Goal: Information Seeking & Learning: Learn about a topic

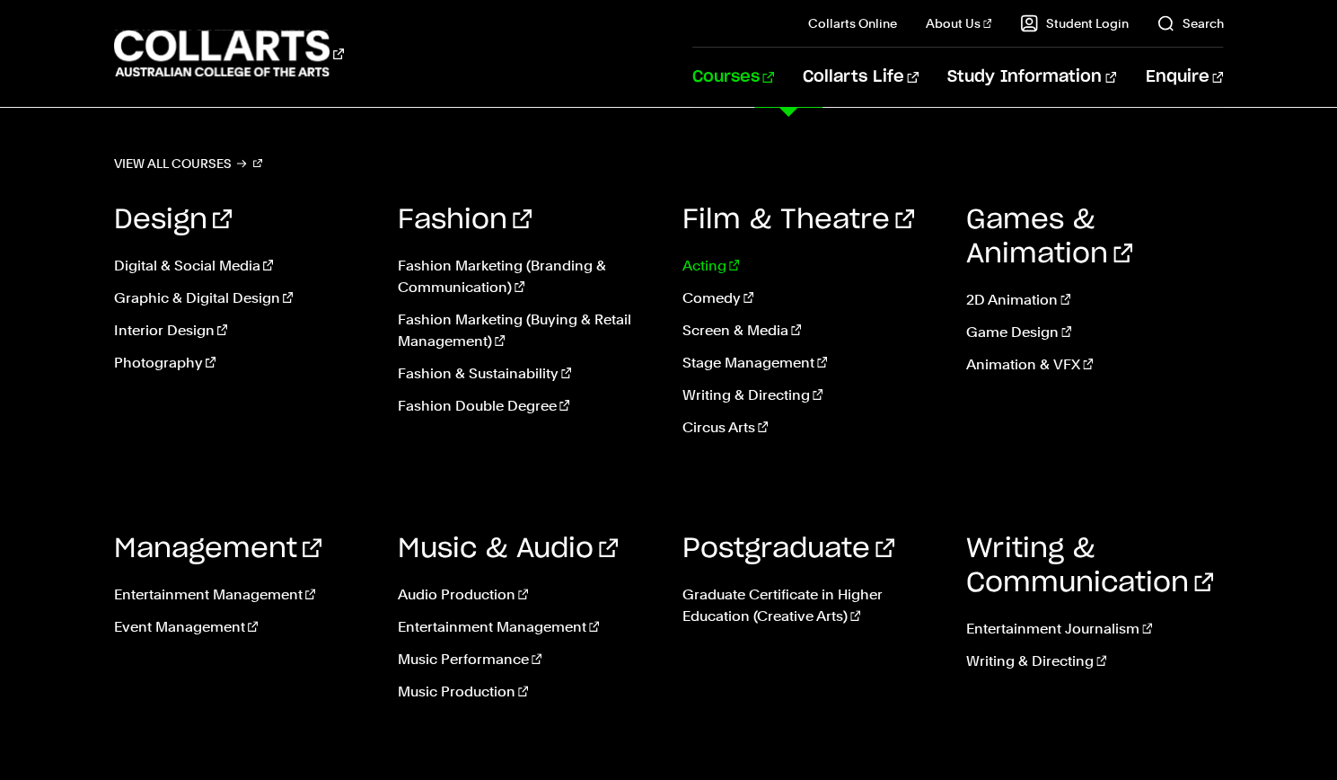
click at [710, 270] on link "Acting" at bounding box center [811, 266] width 257 height 22
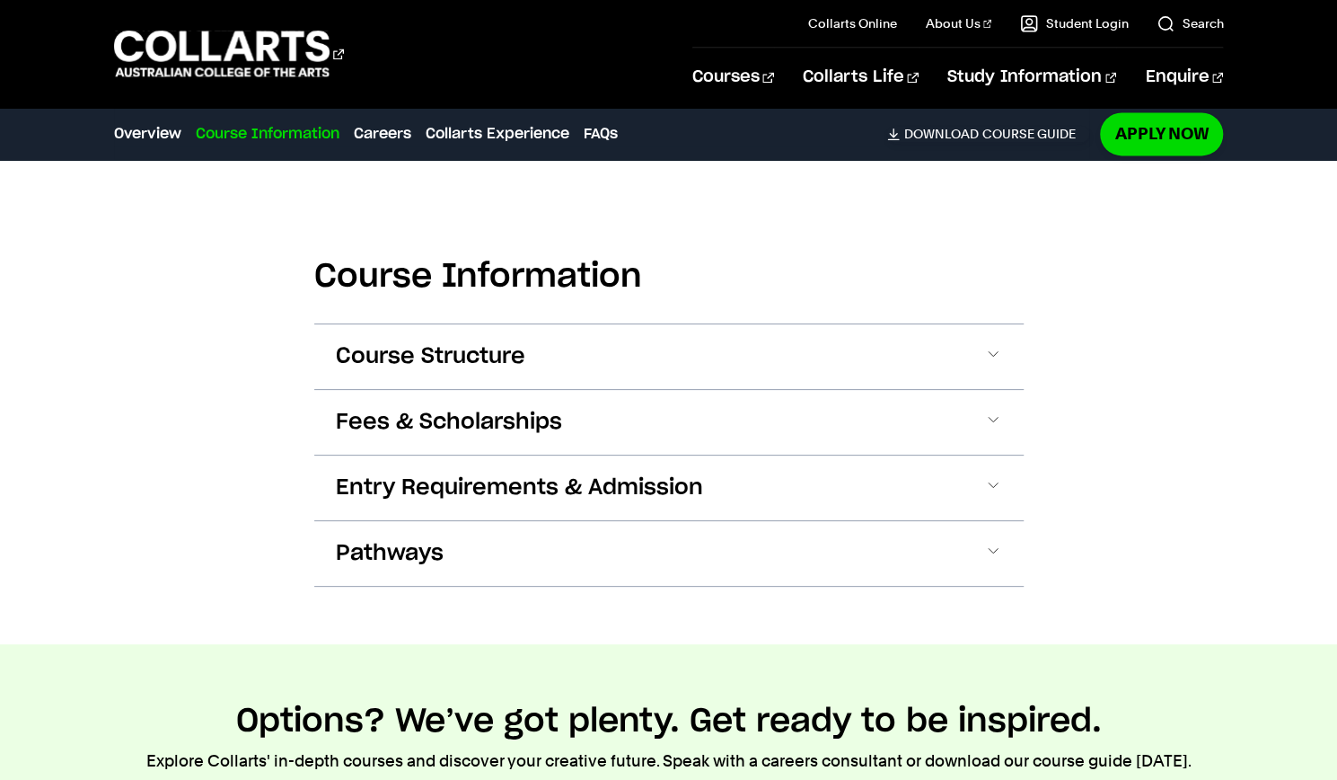
scroll to position [1648, 0]
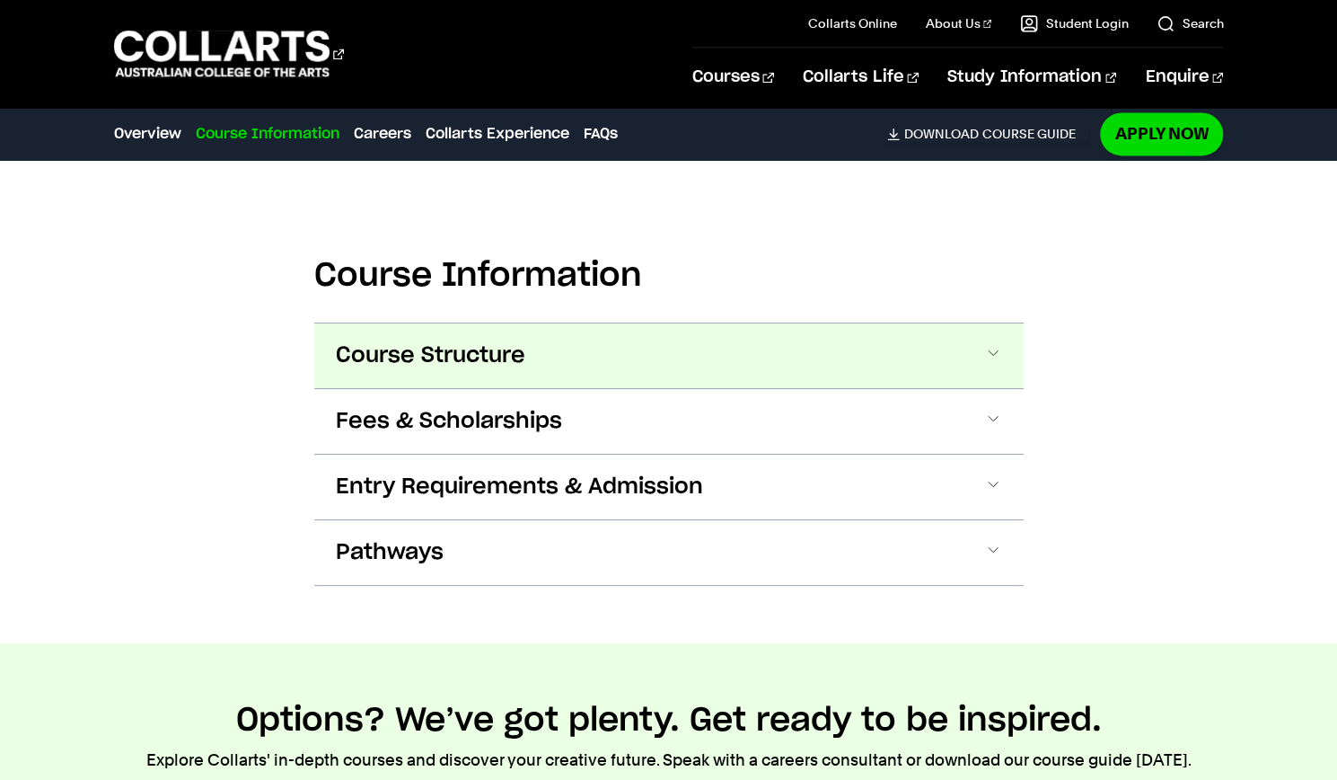
click at [765, 359] on button "Course Structure" at bounding box center [669, 355] width 710 height 65
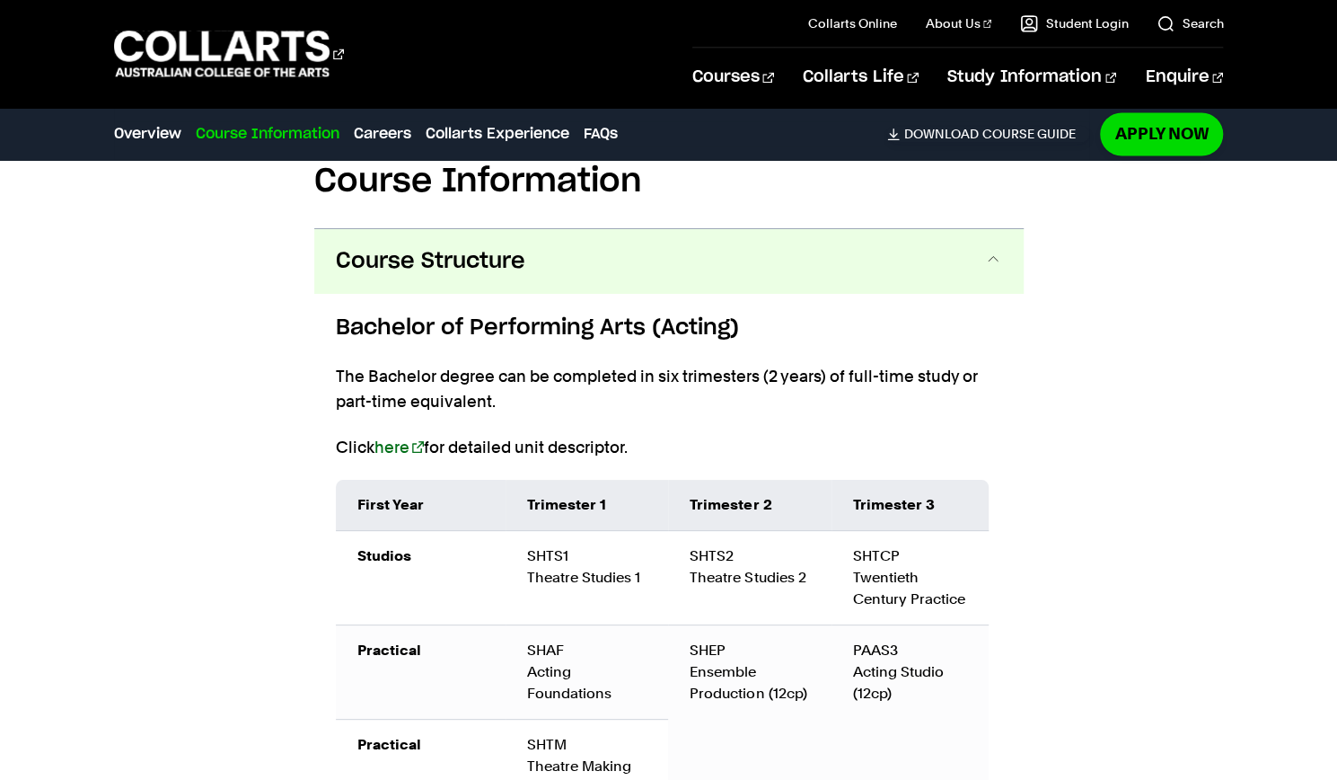
scroll to position [1724, 0]
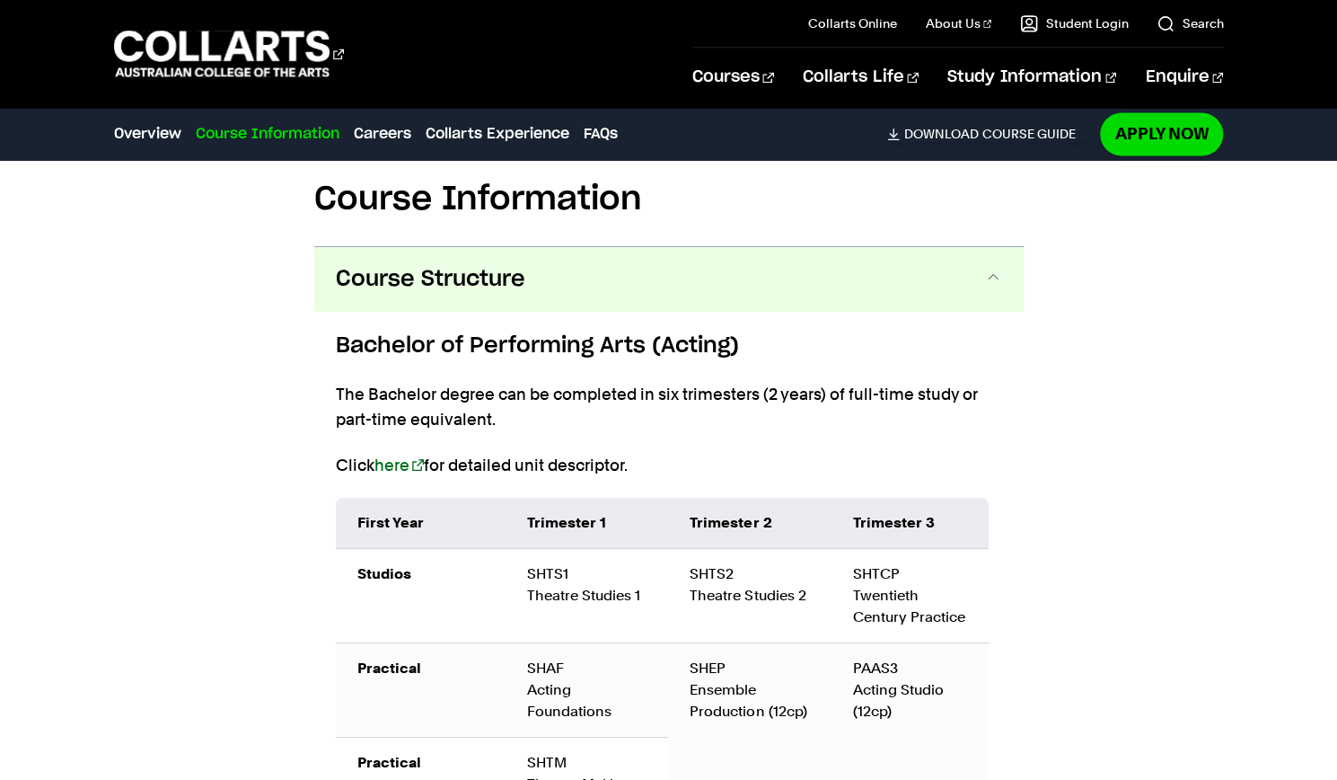
click at [914, 287] on button "Course Structure" at bounding box center [669, 279] width 710 height 65
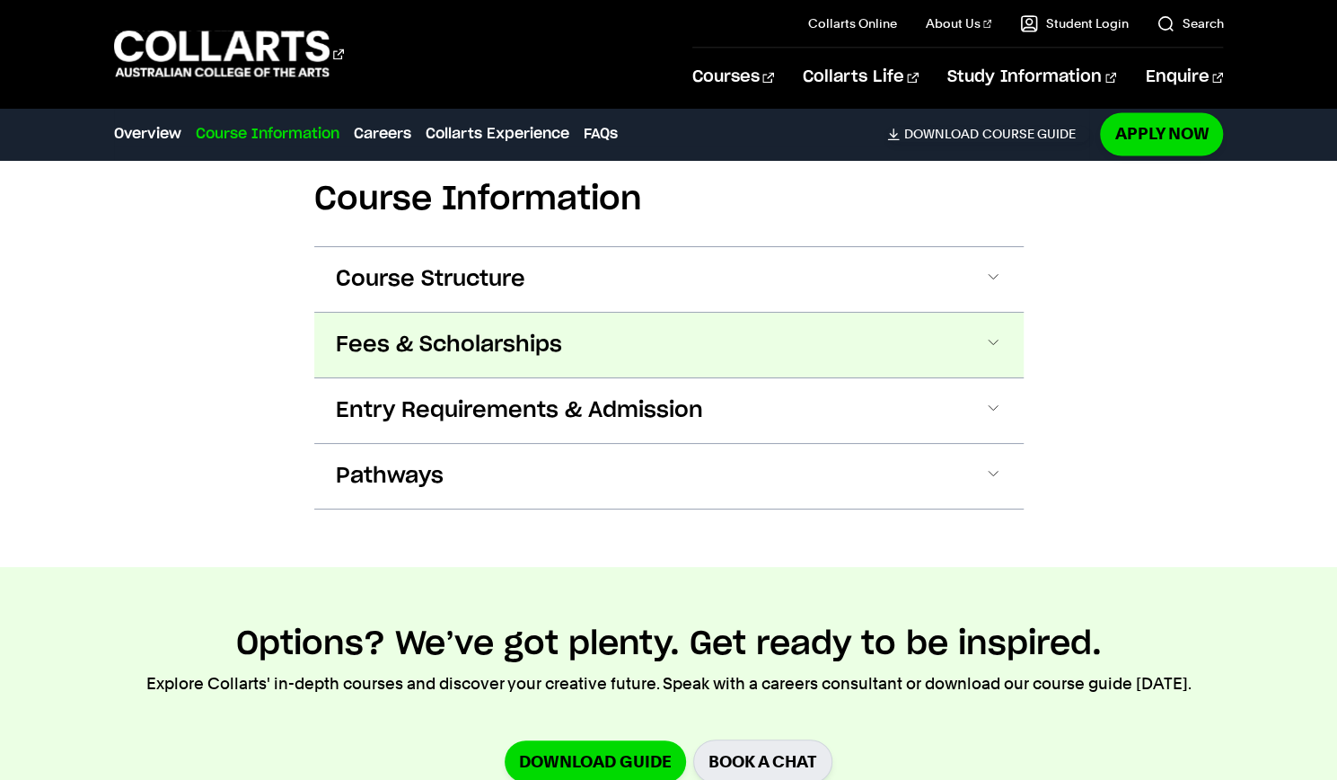
click at [842, 334] on button "Fees & Scholarships" at bounding box center [669, 345] width 710 height 65
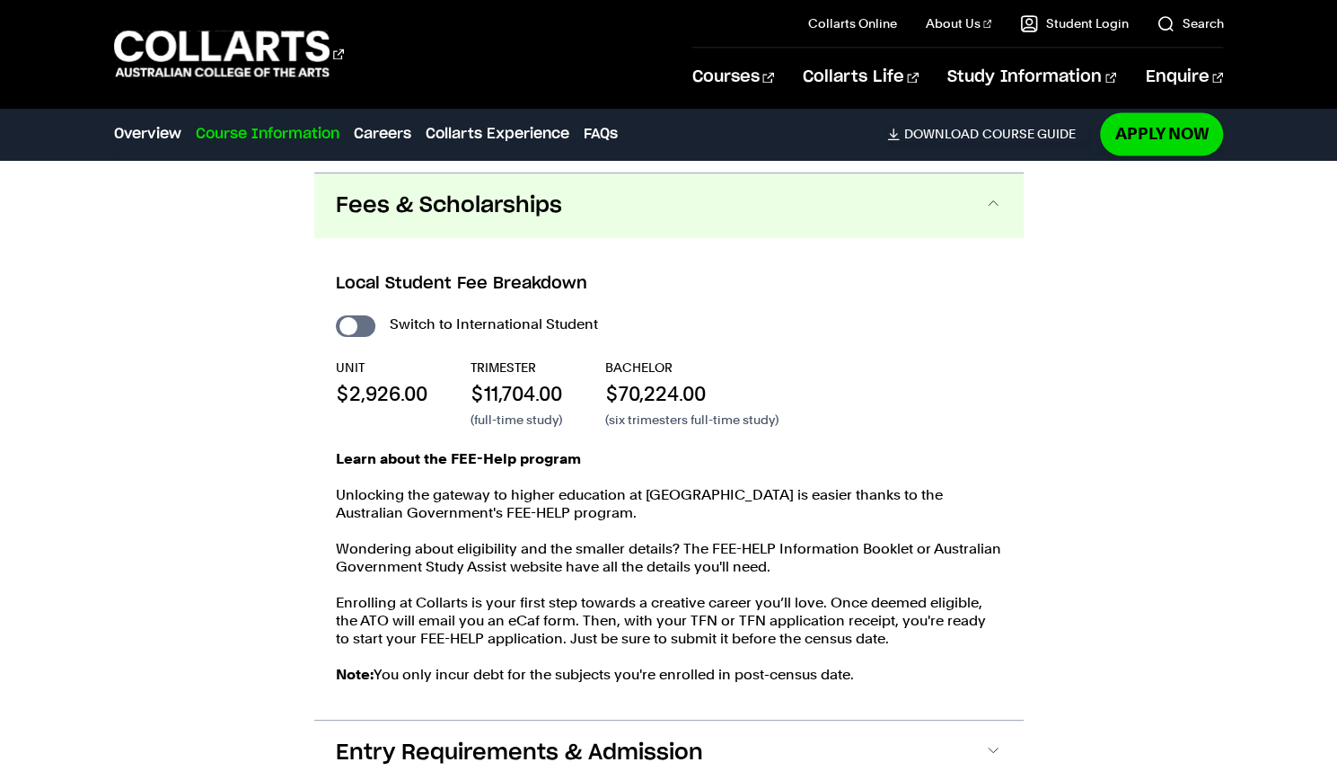
scroll to position [1873, 0]
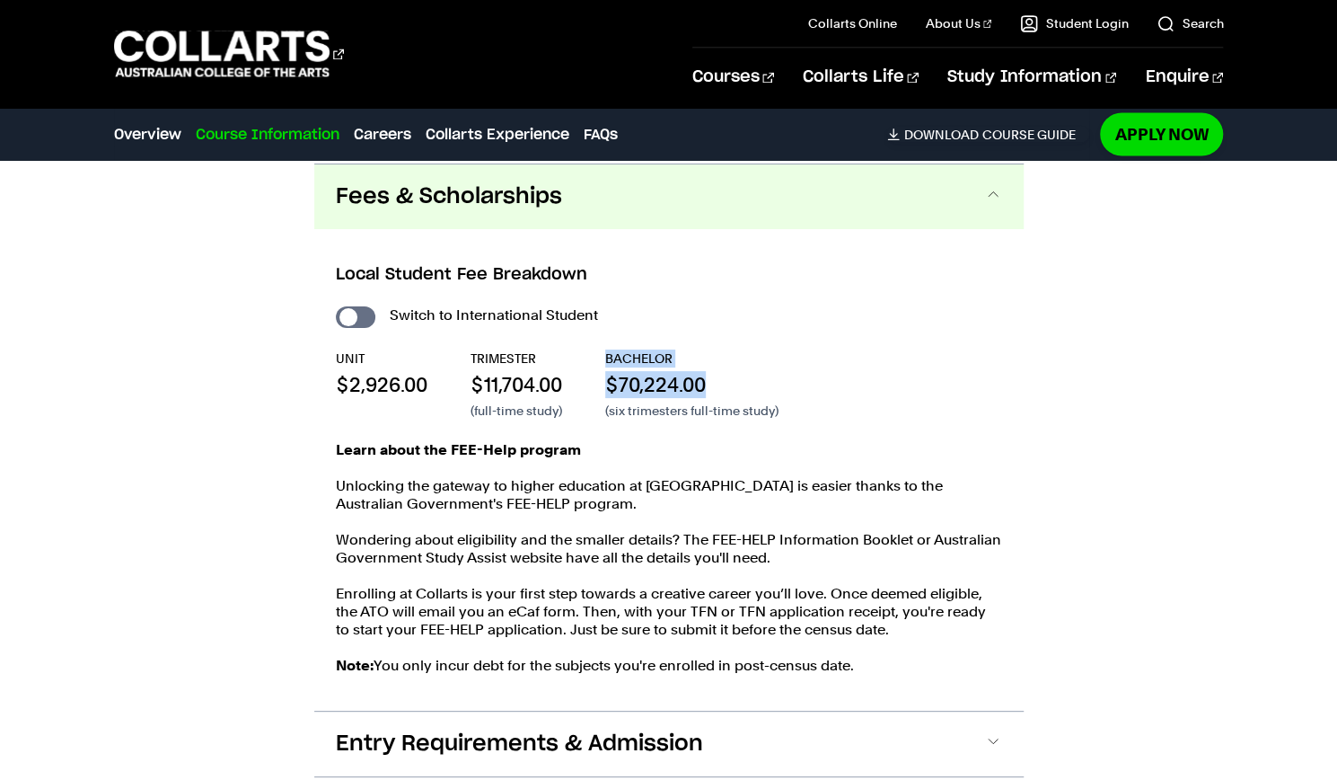
drag, startPoint x: 721, startPoint y: 383, endPoint x: 611, endPoint y: 364, distance: 112.1
click at [611, 364] on div "BACHELOR $70,224.00 (six trimesters full-time study)" at bounding box center [691, 384] width 173 height 70
click at [940, 553] on p "Wondering about eligibility and the smaller details? The FEE-HELP Information B…" at bounding box center [669, 549] width 666 height 36
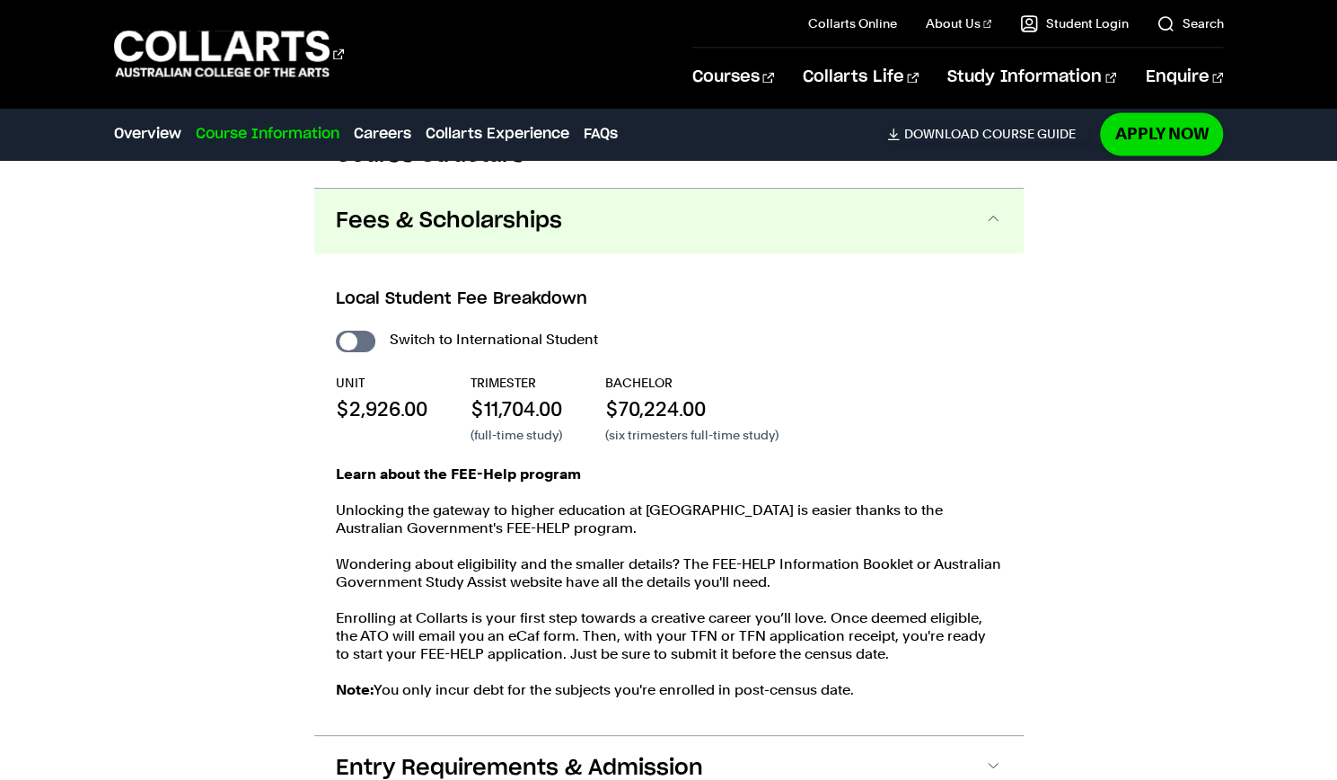
click at [573, 241] on button "Fees & Scholarships" at bounding box center [669, 221] width 710 height 65
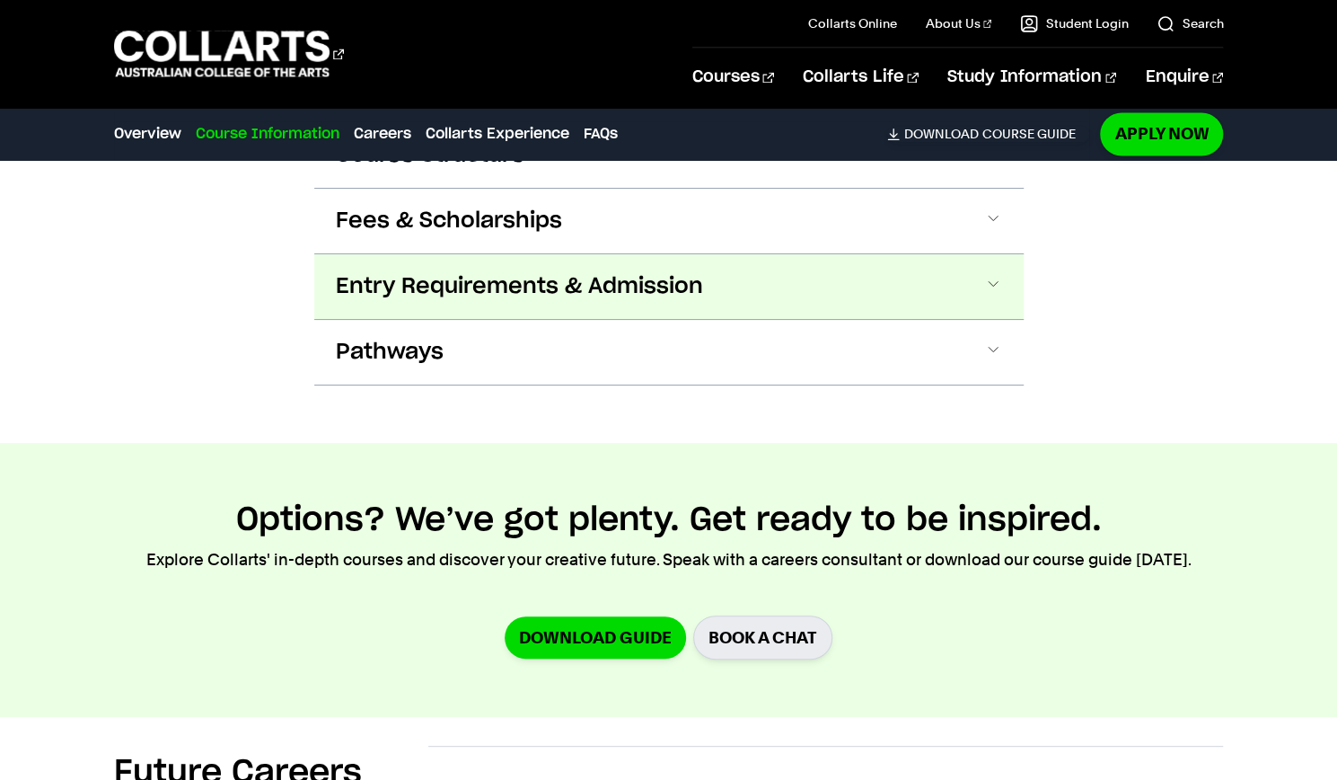
click at [572, 285] on span "Entry Requirements & Admission" at bounding box center [519, 286] width 367 height 29
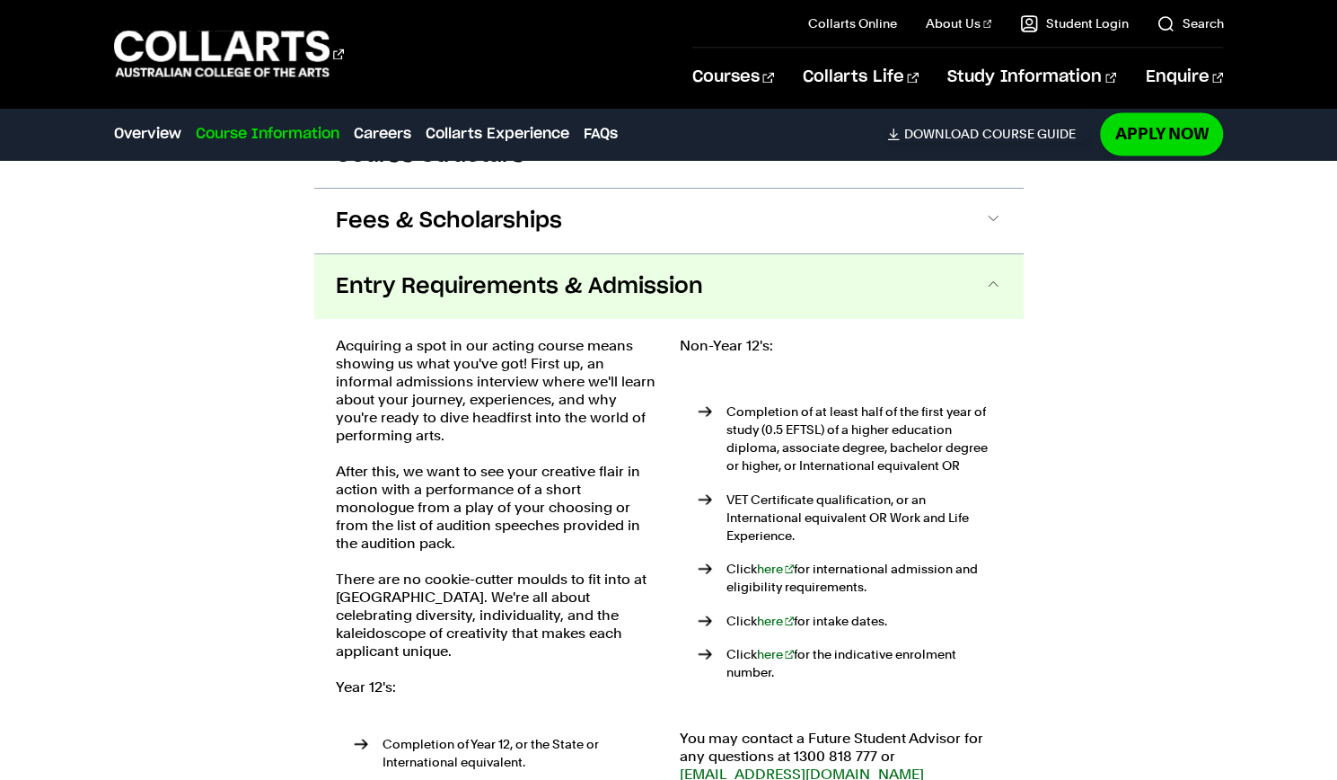
scroll to position [1938, 0]
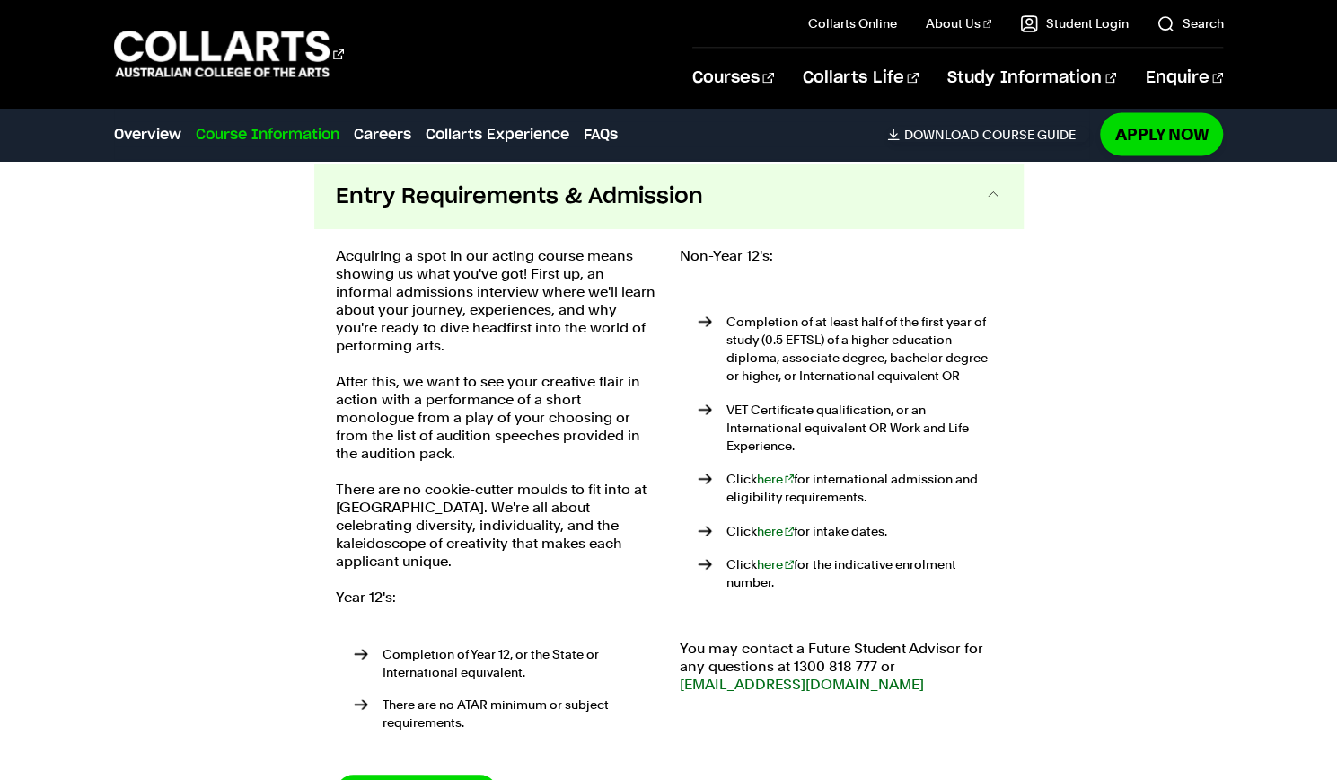
click at [562, 204] on span "Entry Requirements & Admission" at bounding box center [519, 196] width 367 height 29
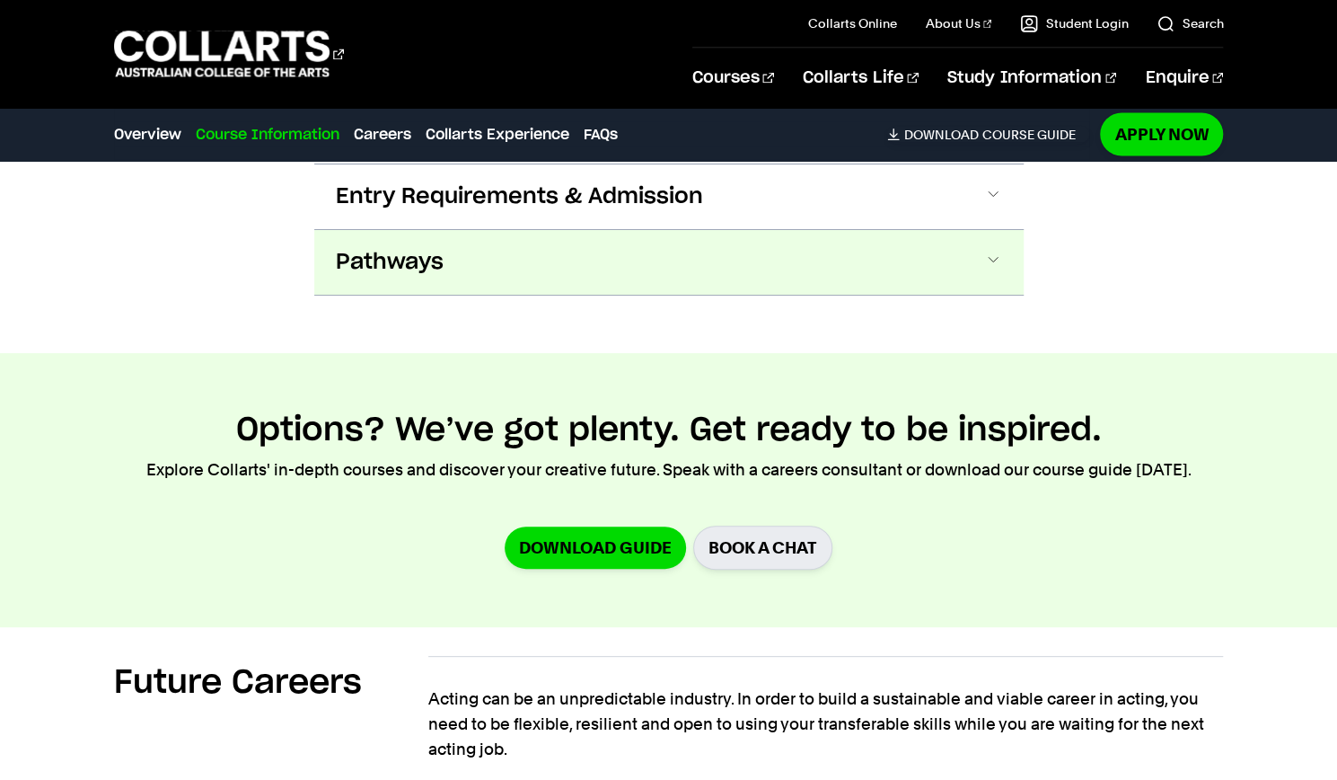
click at [562, 269] on button "Pathways" at bounding box center [669, 262] width 710 height 65
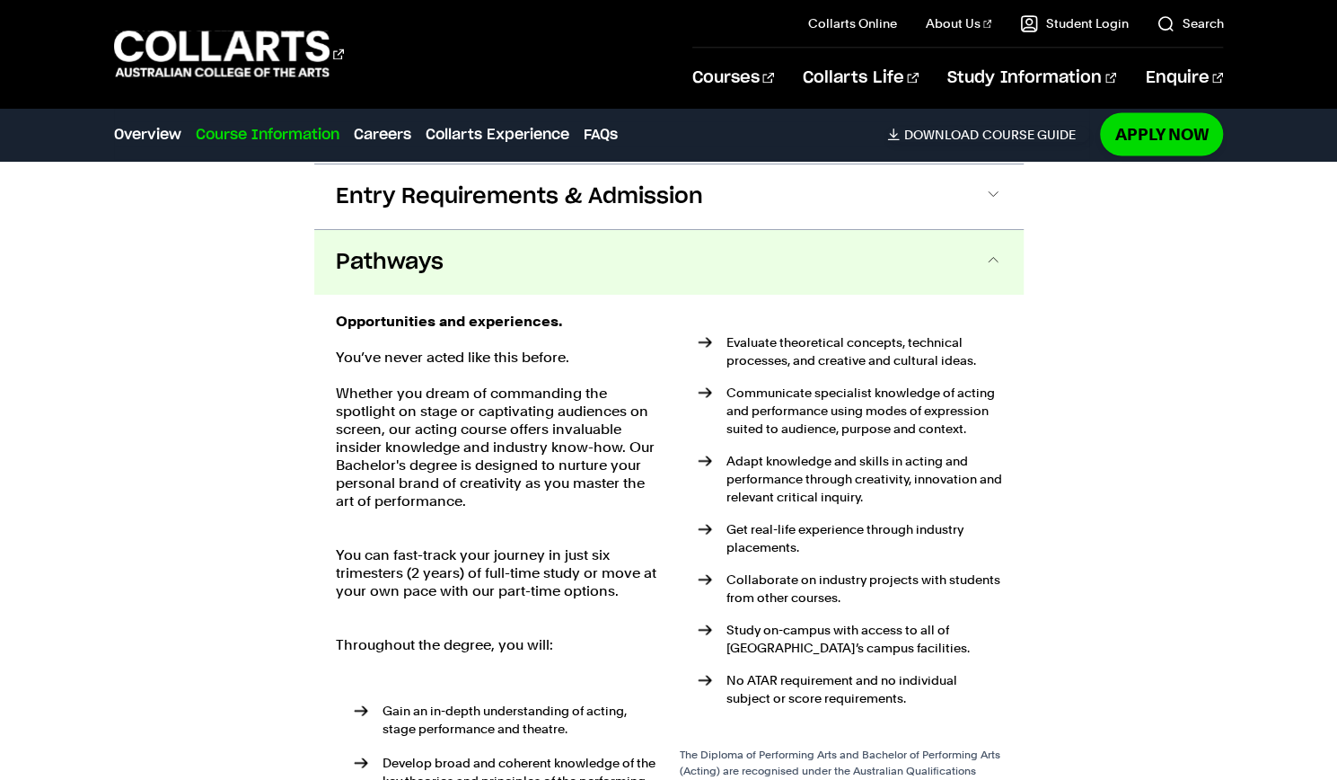
scroll to position [2003, 0]
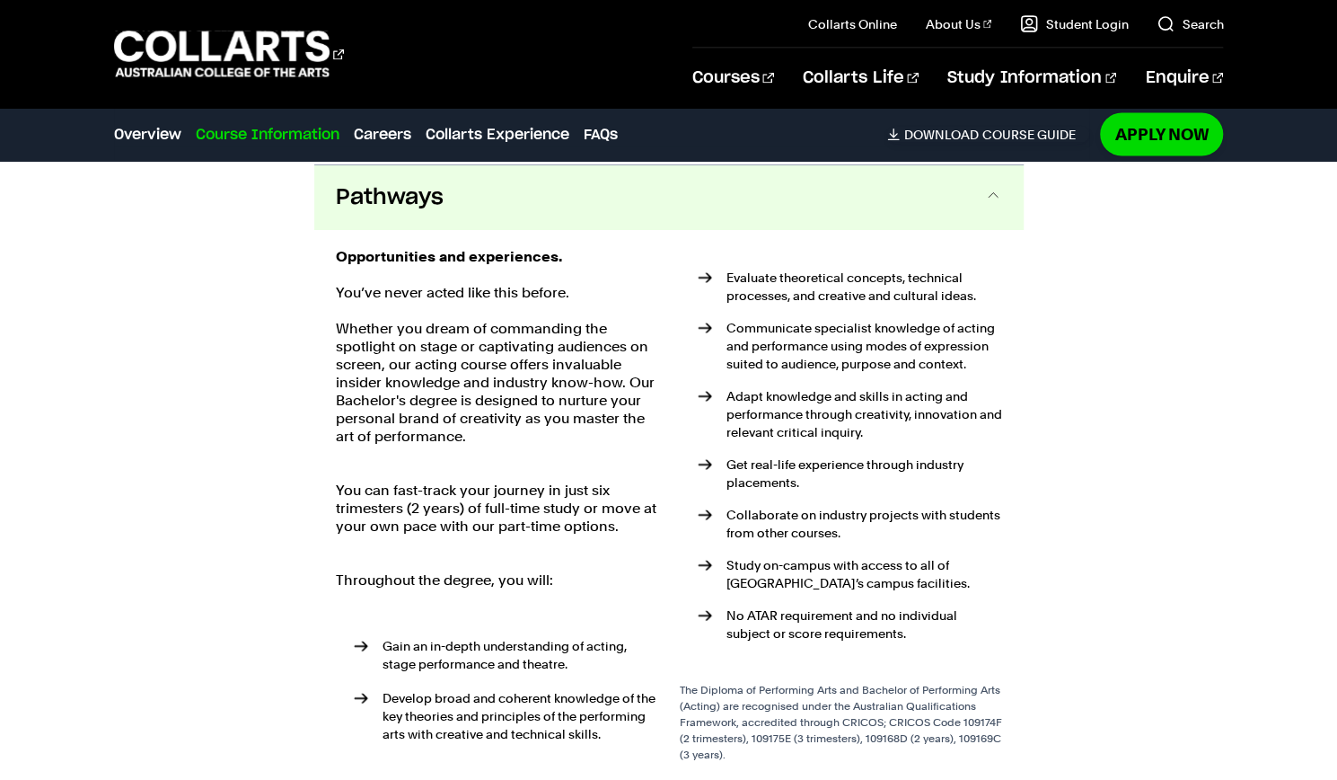
click at [560, 218] on button "Pathways" at bounding box center [669, 197] width 710 height 65
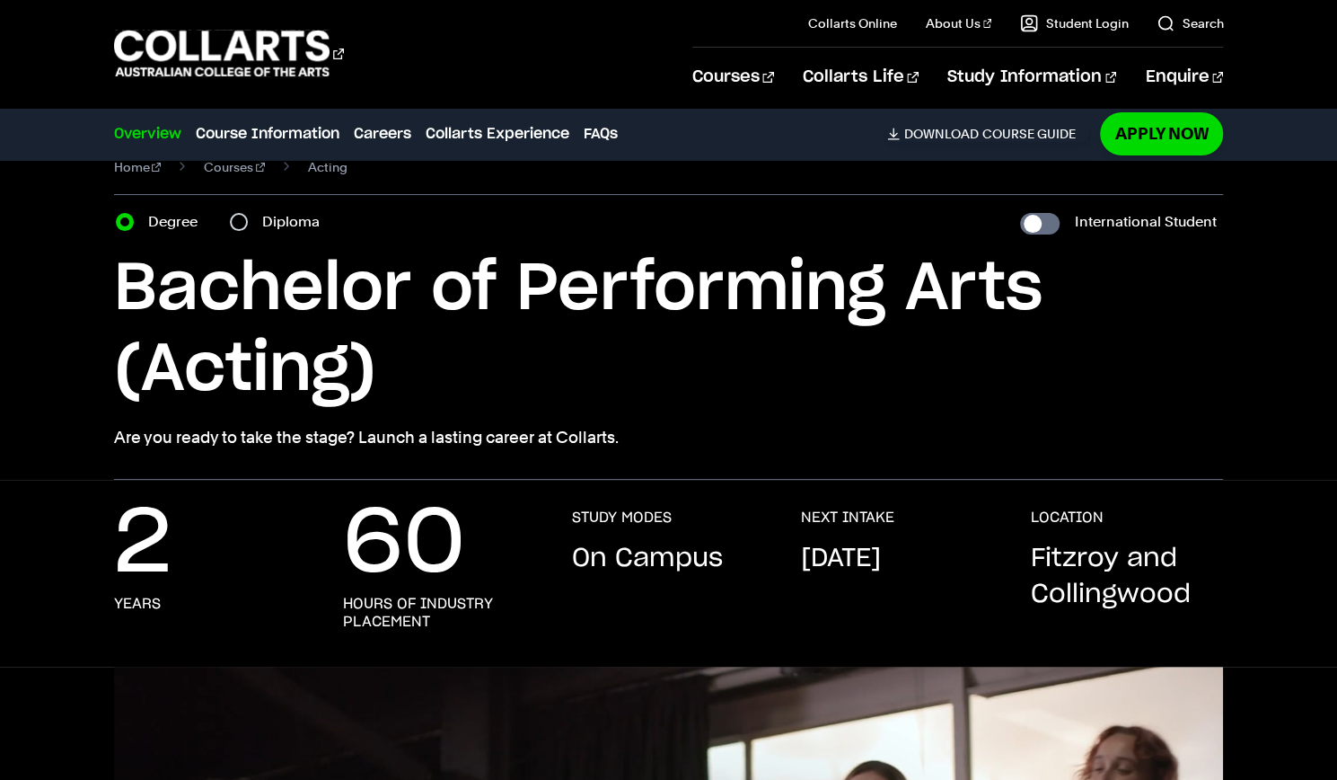
scroll to position [0, 0]
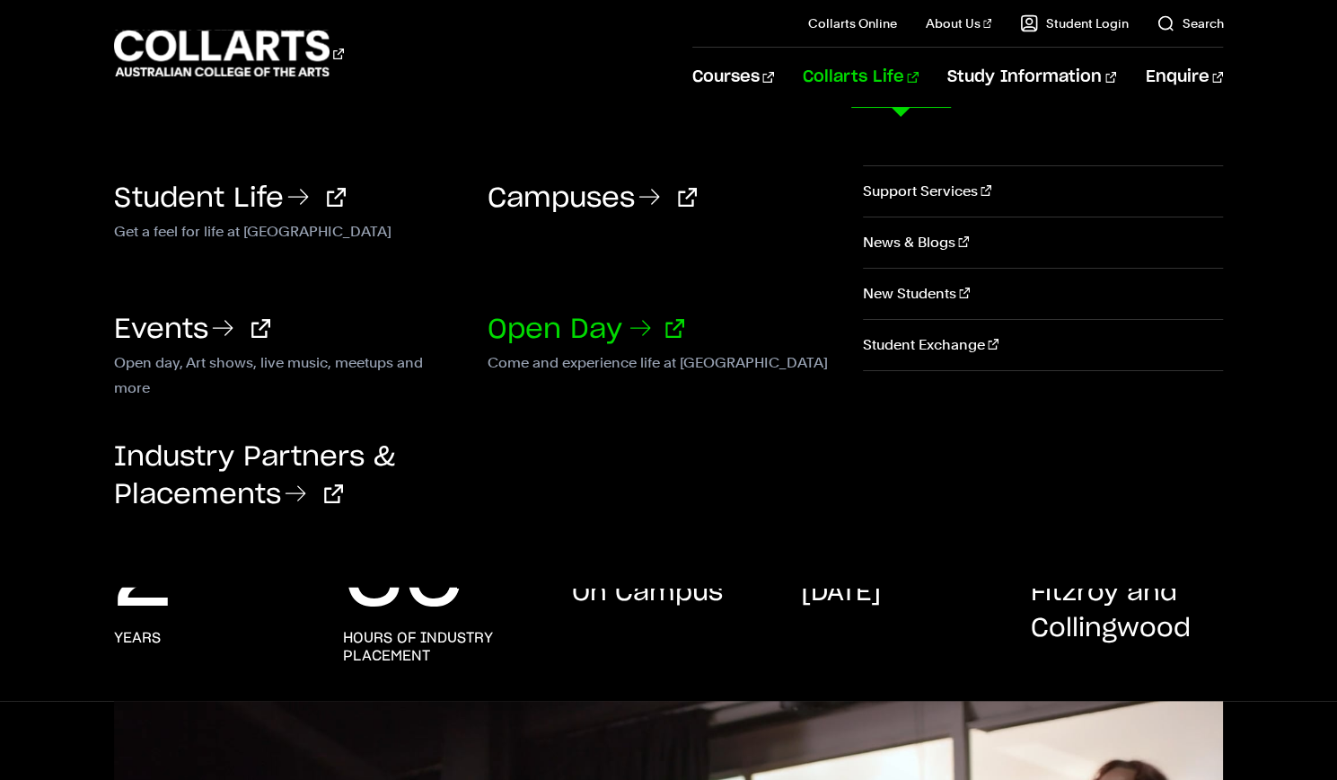
click at [589, 326] on link "Open Day" at bounding box center [586, 329] width 197 height 27
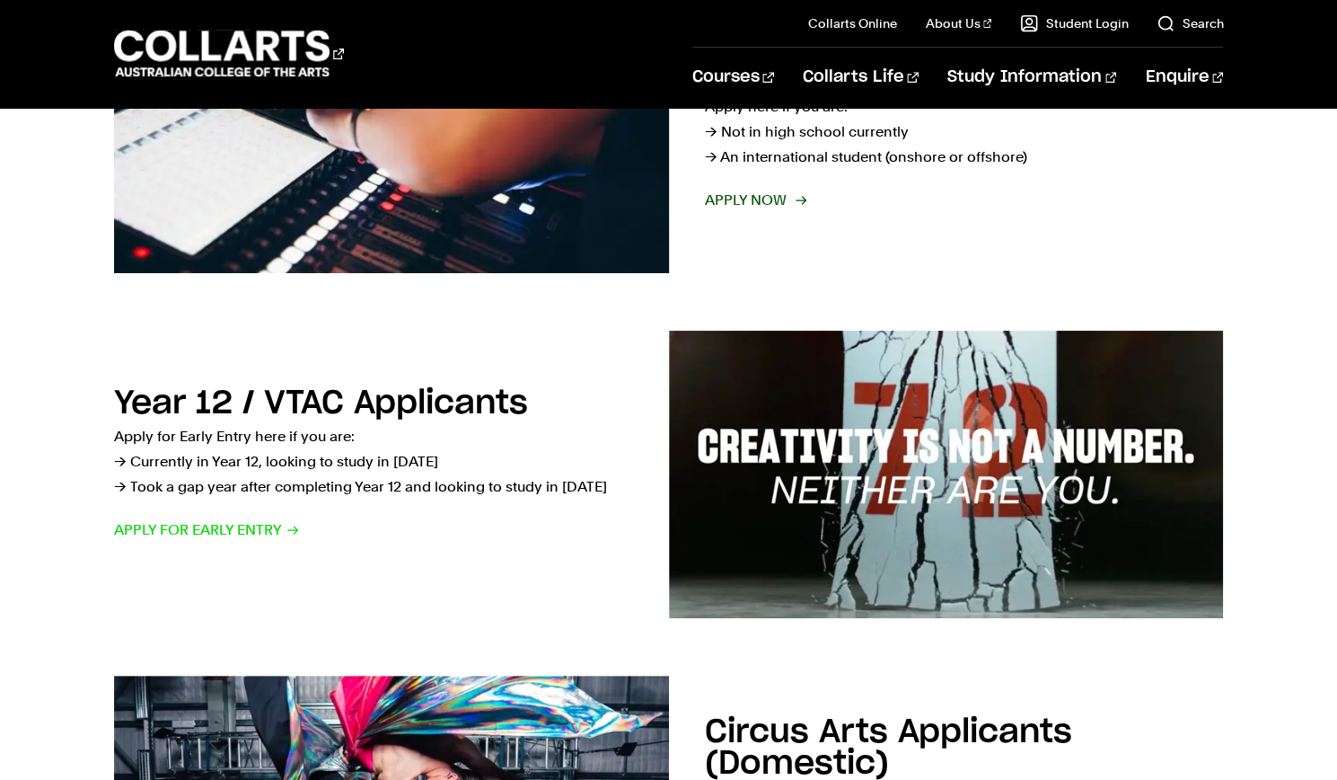
scroll to position [230, 0]
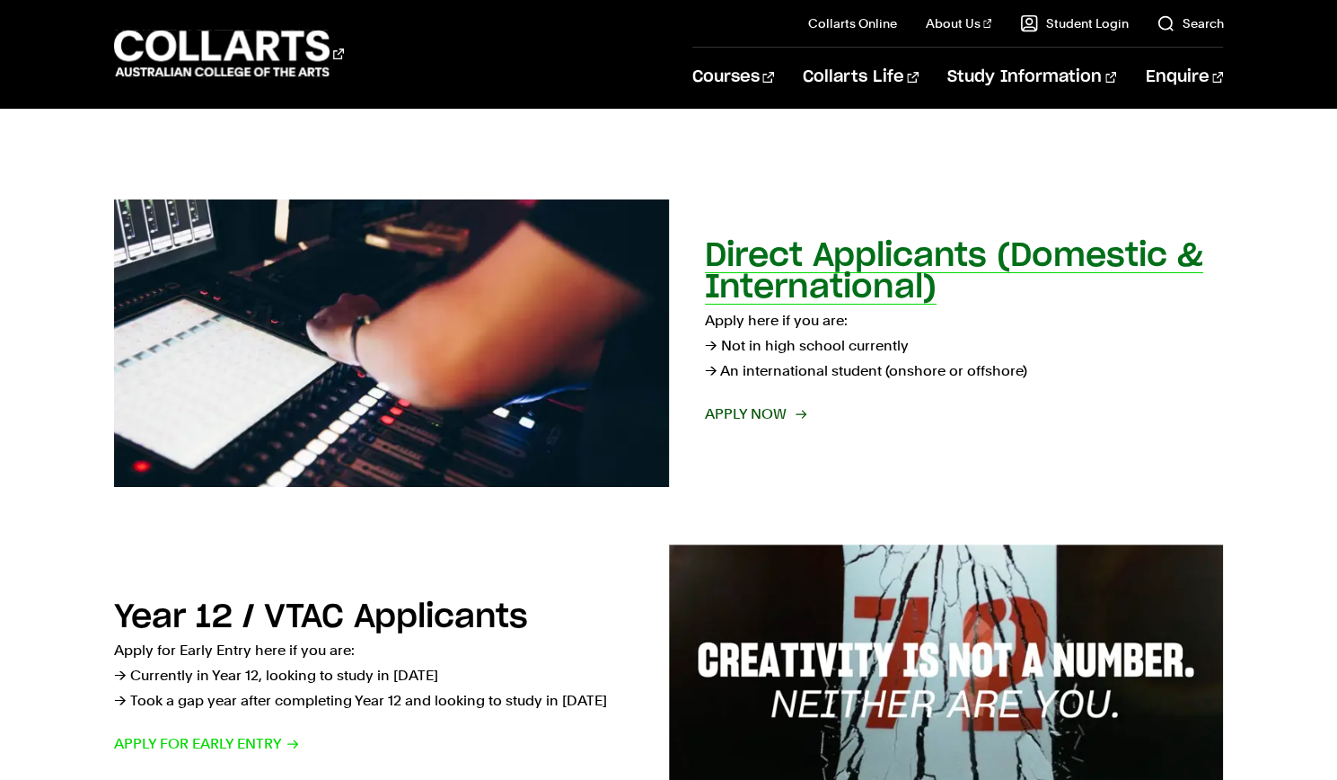
click at [767, 414] on span "Apply now" at bounding box center [755, 413] width 100 height 25
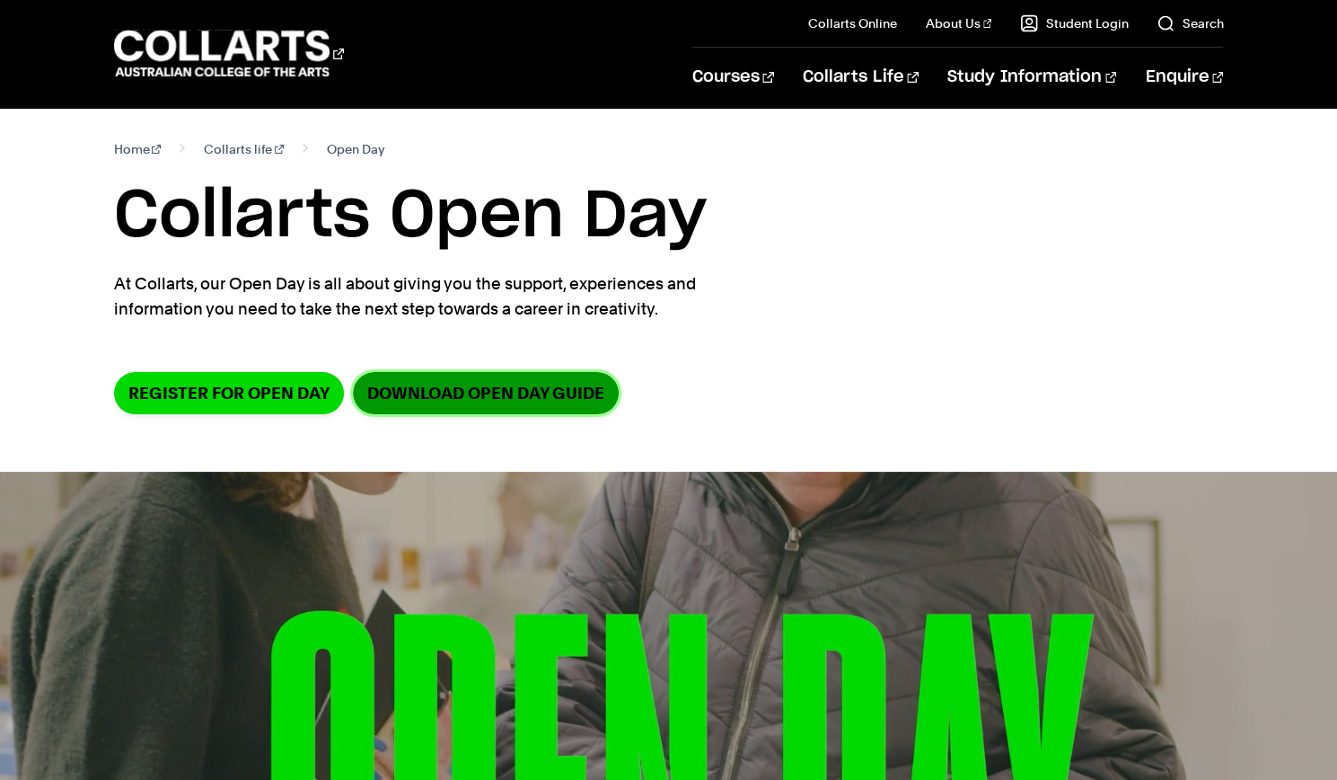
click at [462, 391] on link "DOWNLOAD OPEN DAY GUIDE" at bounding box center [486, 393] width 266 height 42
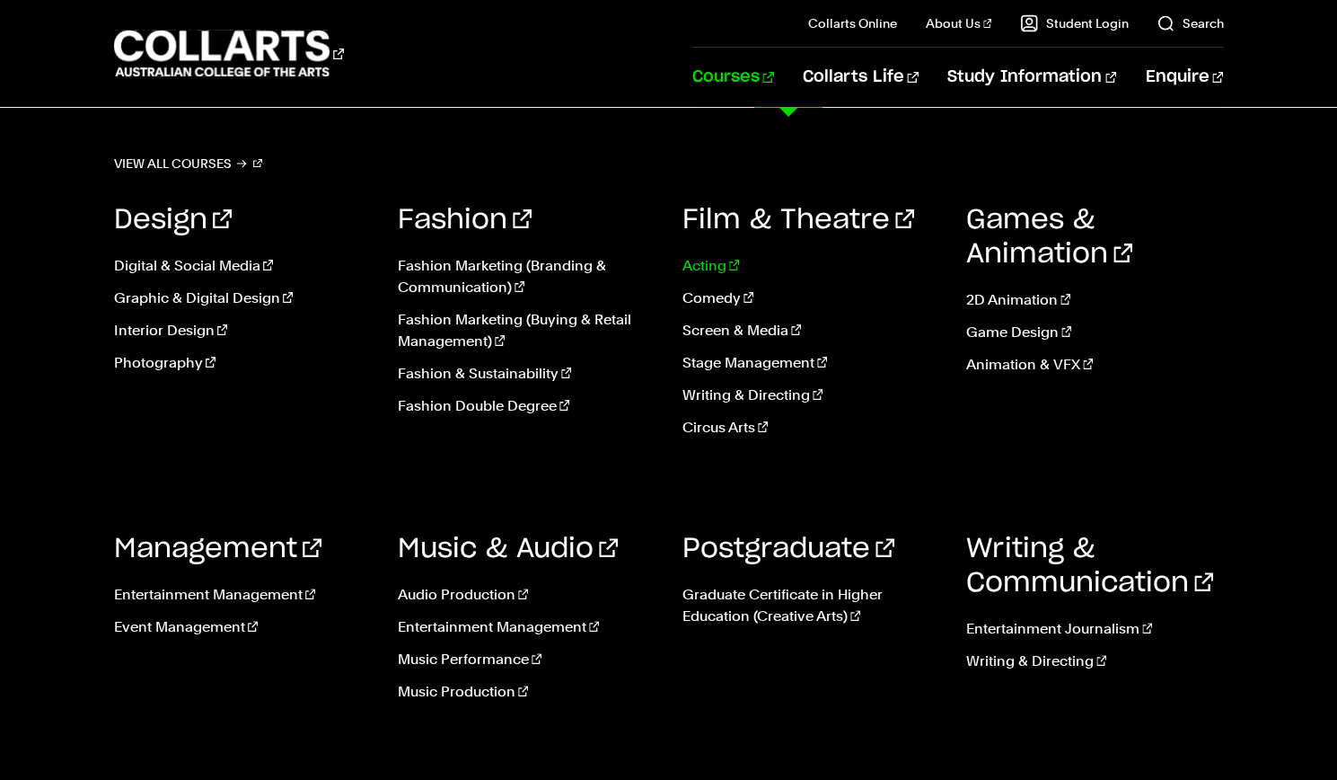
click at [701, 269] on link "Acting" at bounding box center [811, 266] width 257 height 22
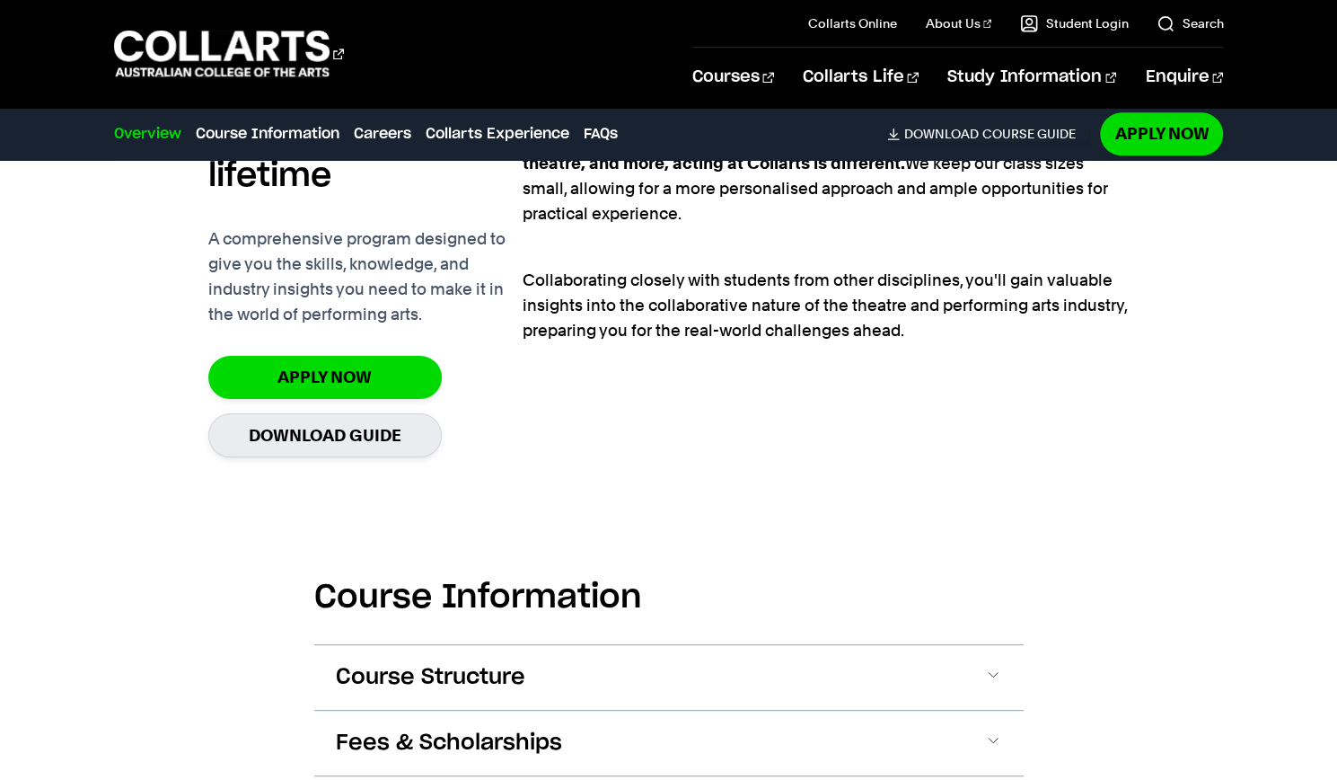
scroll to position [1366, 0]
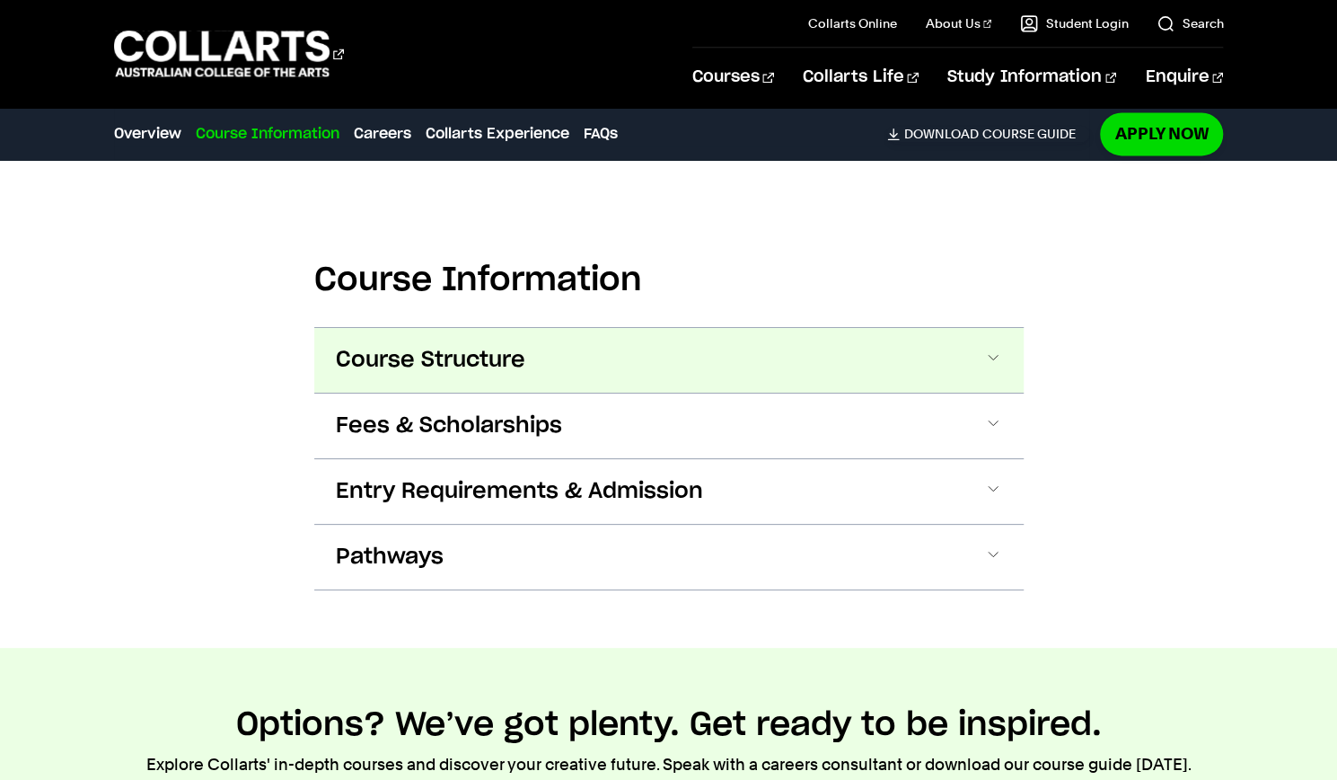
click at [521, 371] on span "Course Structure" at bounding box center [431, 360] width 190 height 29
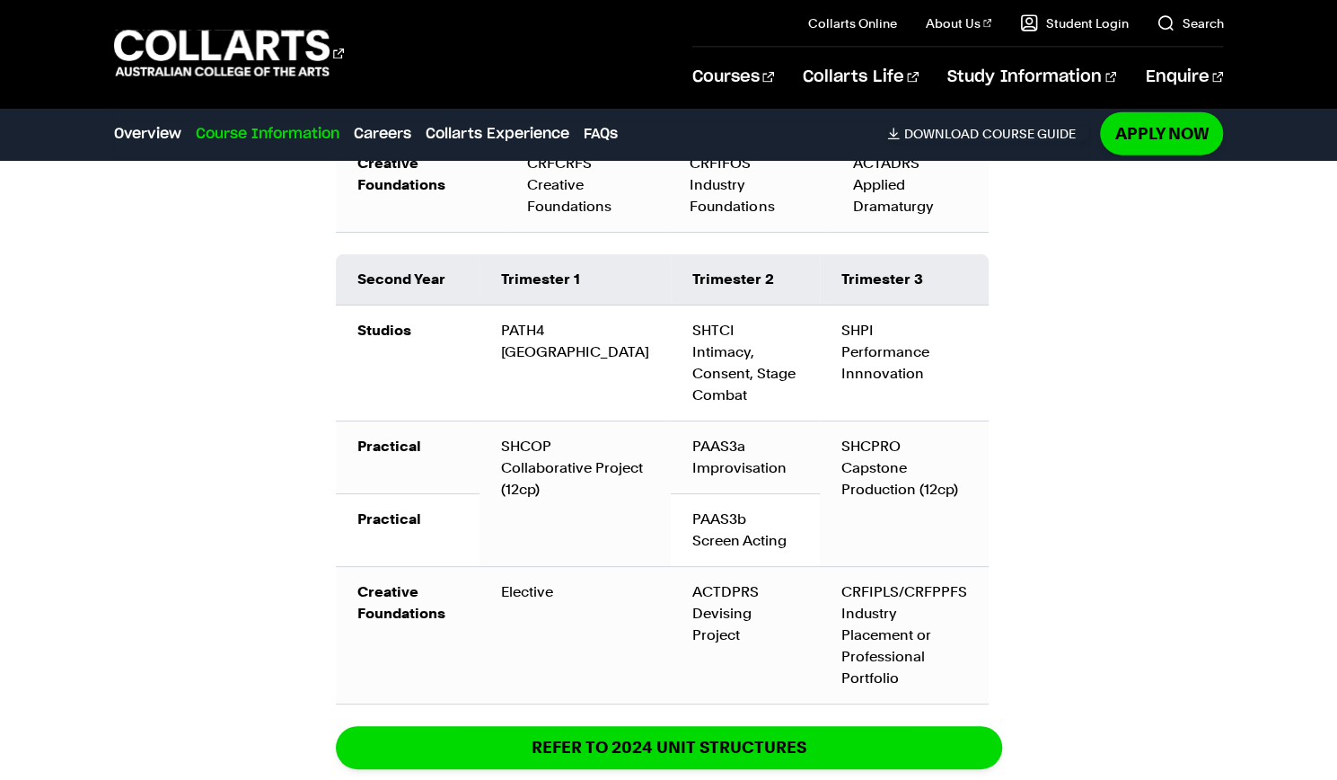
scroll to position [2402, 0]
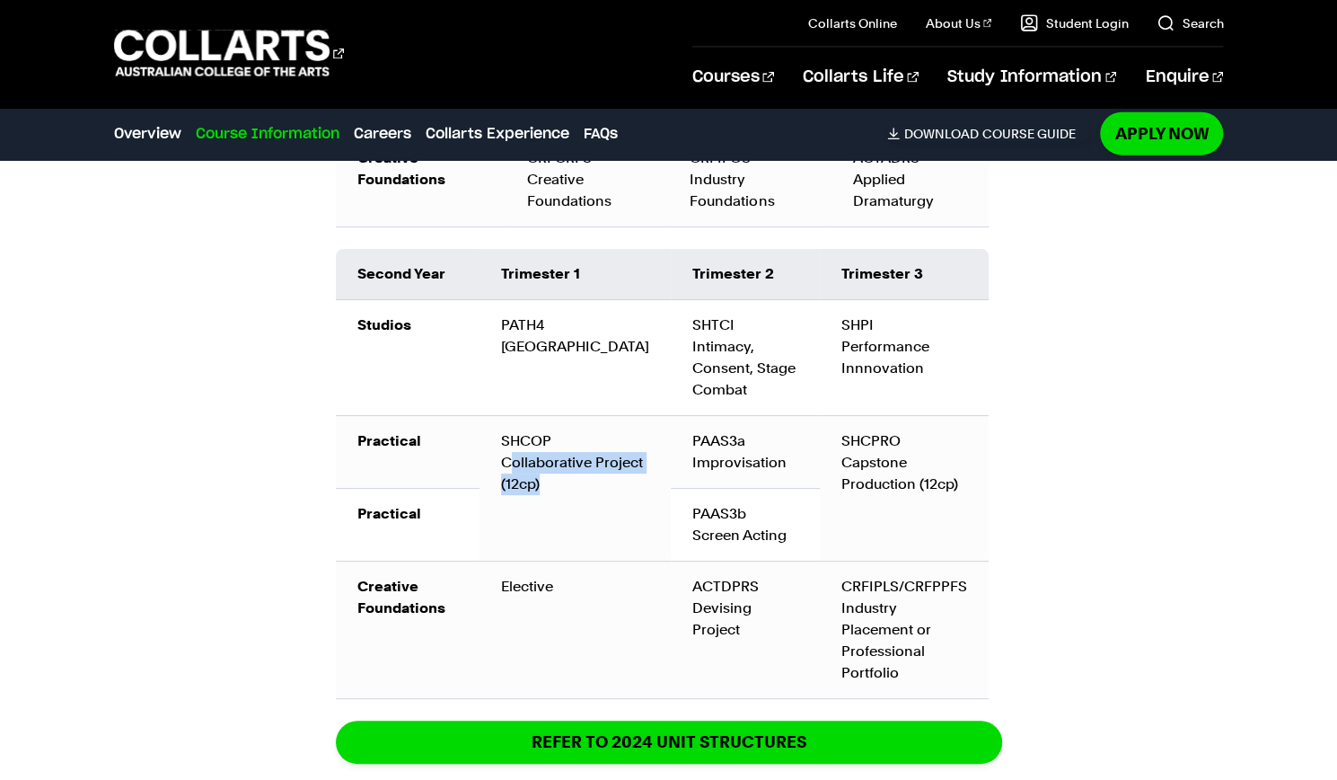
drag, startPoint x: 526, startPoint y: 470, endPoint x: 654, endPoint y: 544, distance: 147.7
click at [654, 544] on td "SHCOP Collaborative Project (12cp)" at bounding box center [575, 488] width 191 height 145
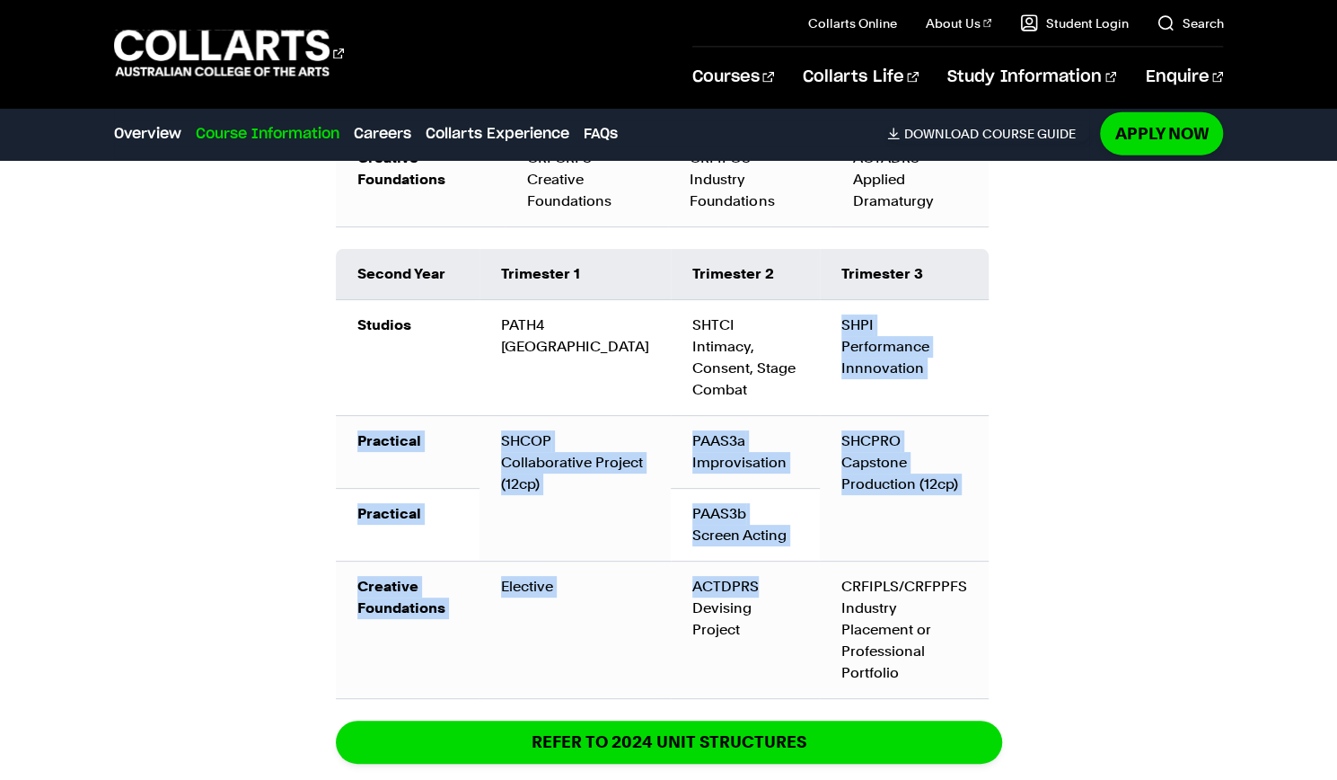
drag, startPoint x: 769, startPoint y: 588, endPoint x: 742, endPoint y: 353, distance: 236.8
click at [742, 353] on tbody "Studios PATH4 Australian Theatre SHTCI Intimacy, Consent, Stage Combat SHPI Per…" at bounding box center [662, 499] width 653 height 399
click at [736, 430] on td "PAAS3a Improvisation" at bounding box center [745, 452] width 149 height 73
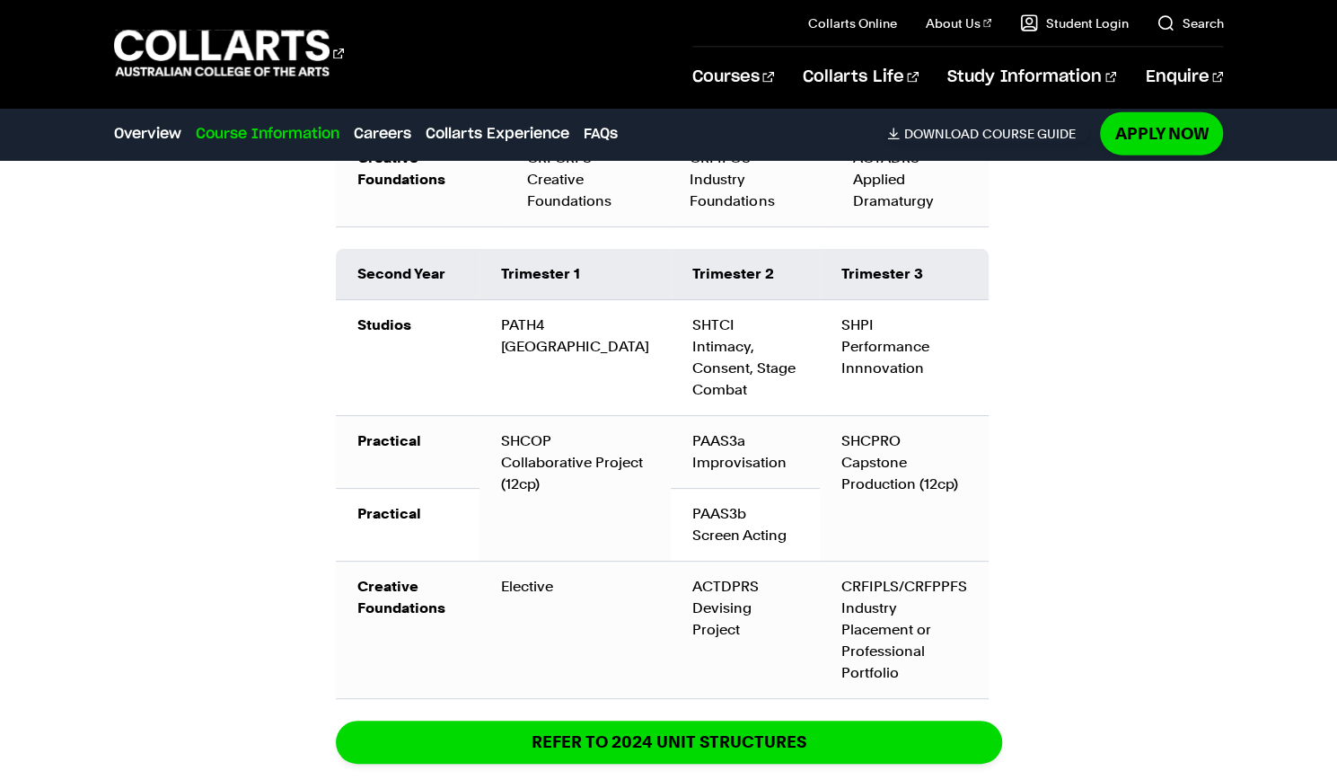
click at [911, 602] on div "CRFIPLS/CRFPPFS Industry Placement or Professional Portfolio" at bounding box center [905, 630] width 126 height 108
click at [921, 654] on div "CRFIPLS/CRFPPFS Industry Placement or Professional Portfolio" at bounding box center [905, 630] width 126 height 108
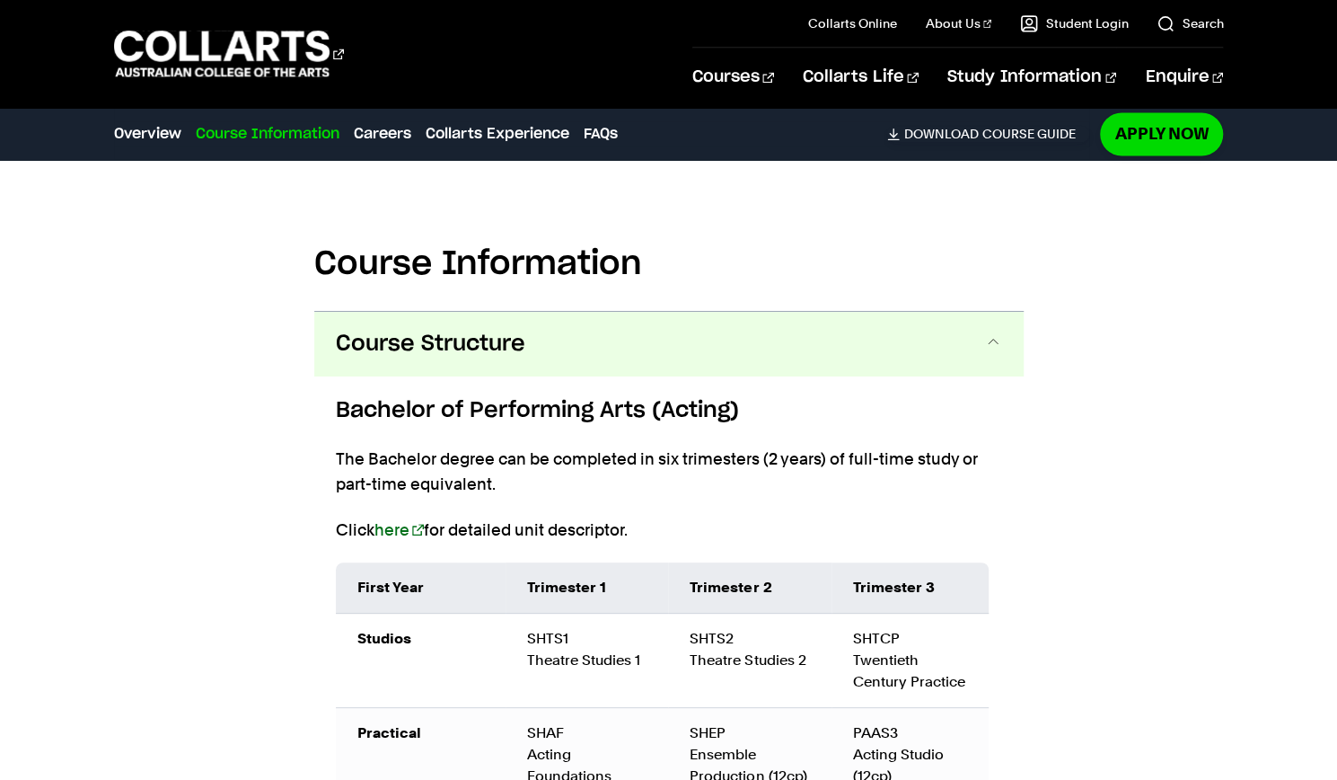
scroll to position [1651, 0]
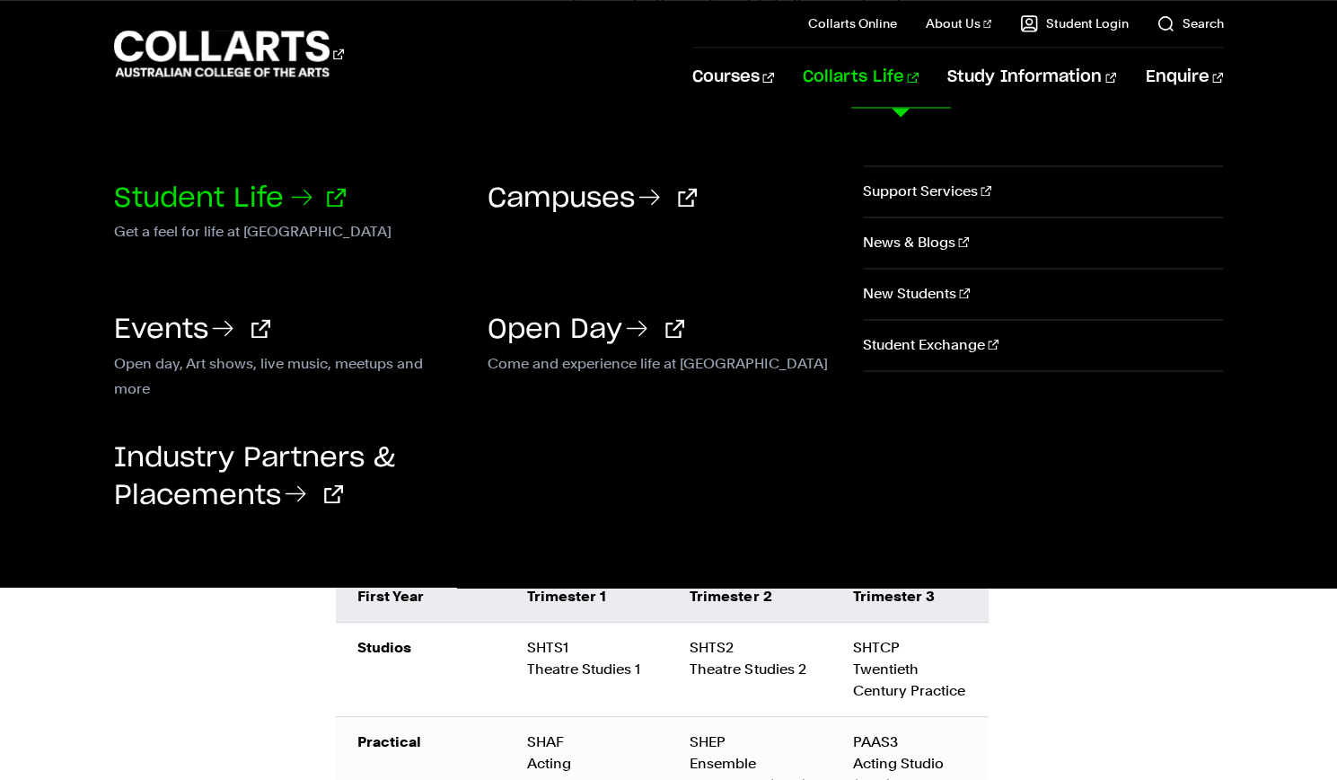
click at [239, 194] on link "Student Life" at bounding box center [230, 198] width 232 height 27
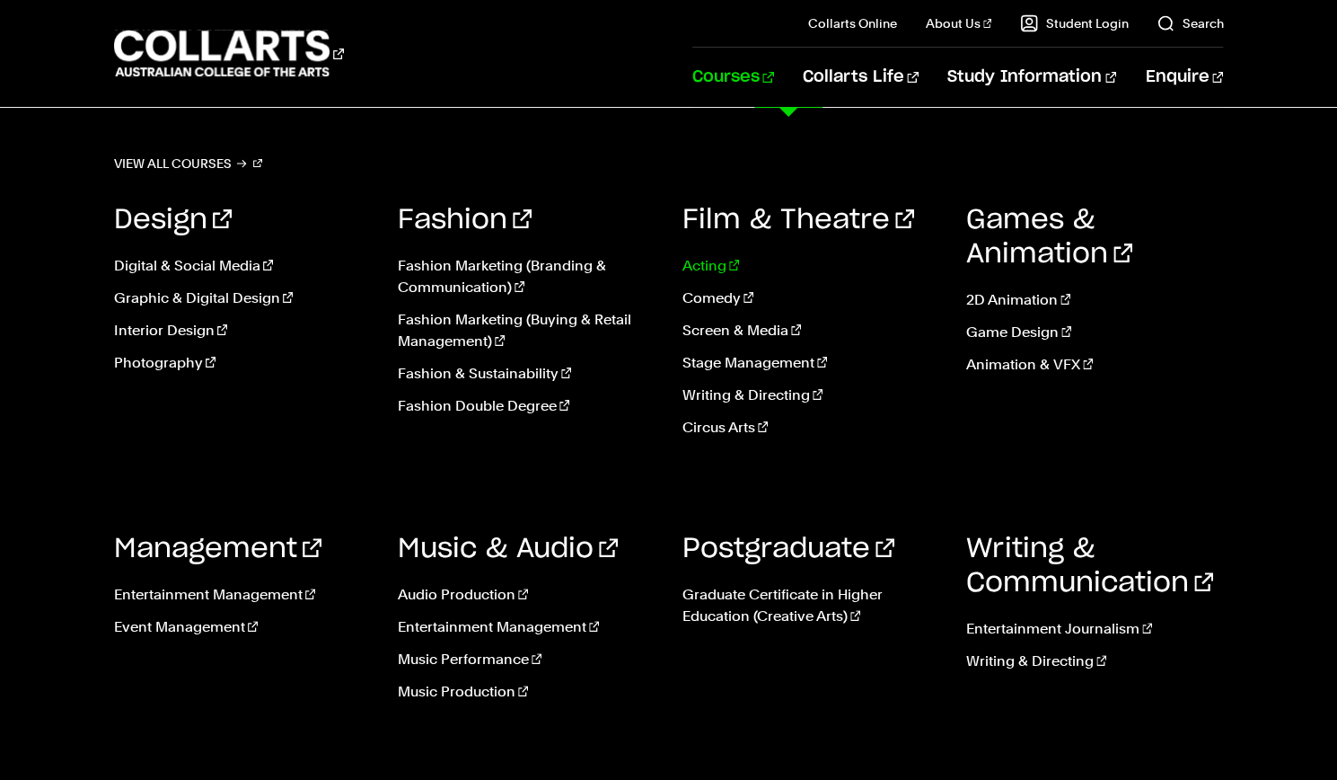
click at [727, 260] on link "Acting" at bounding box center [811, 266] width 257 height 22
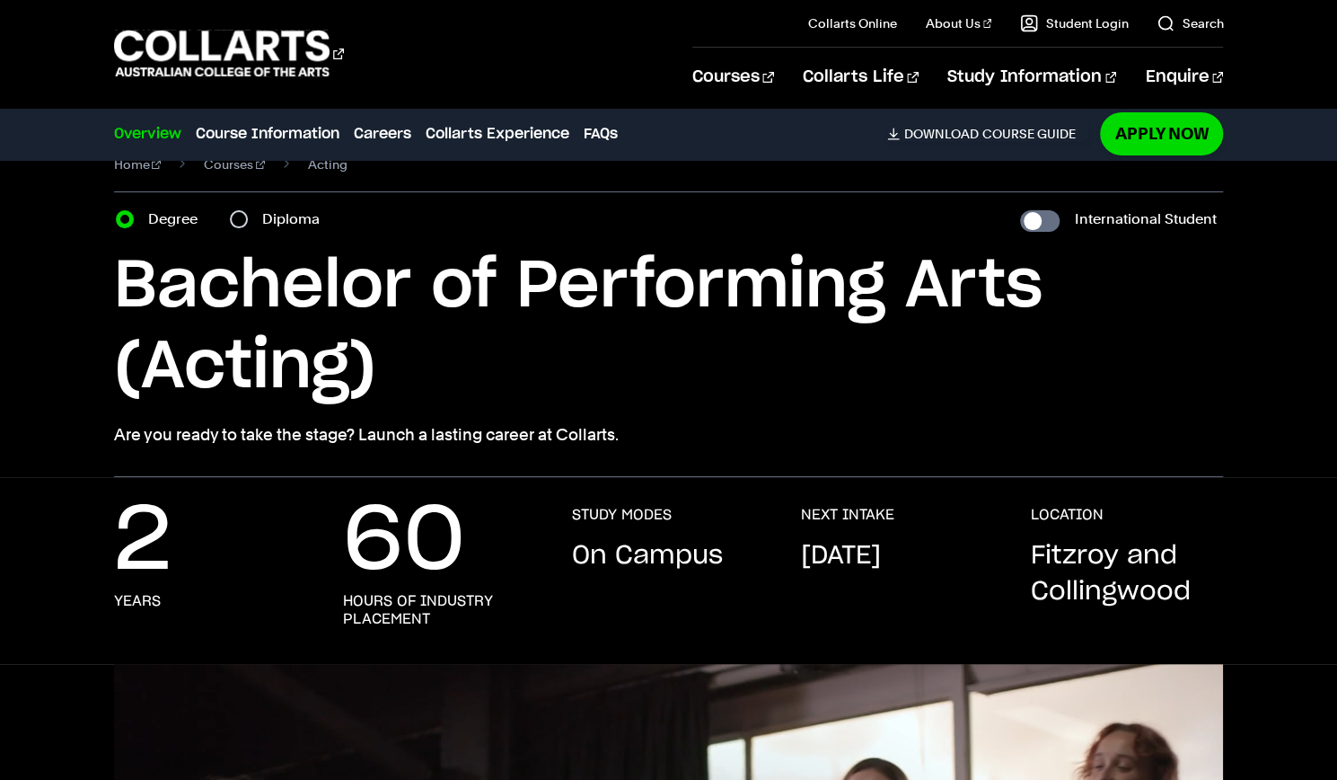
scroll to position [39, 0]
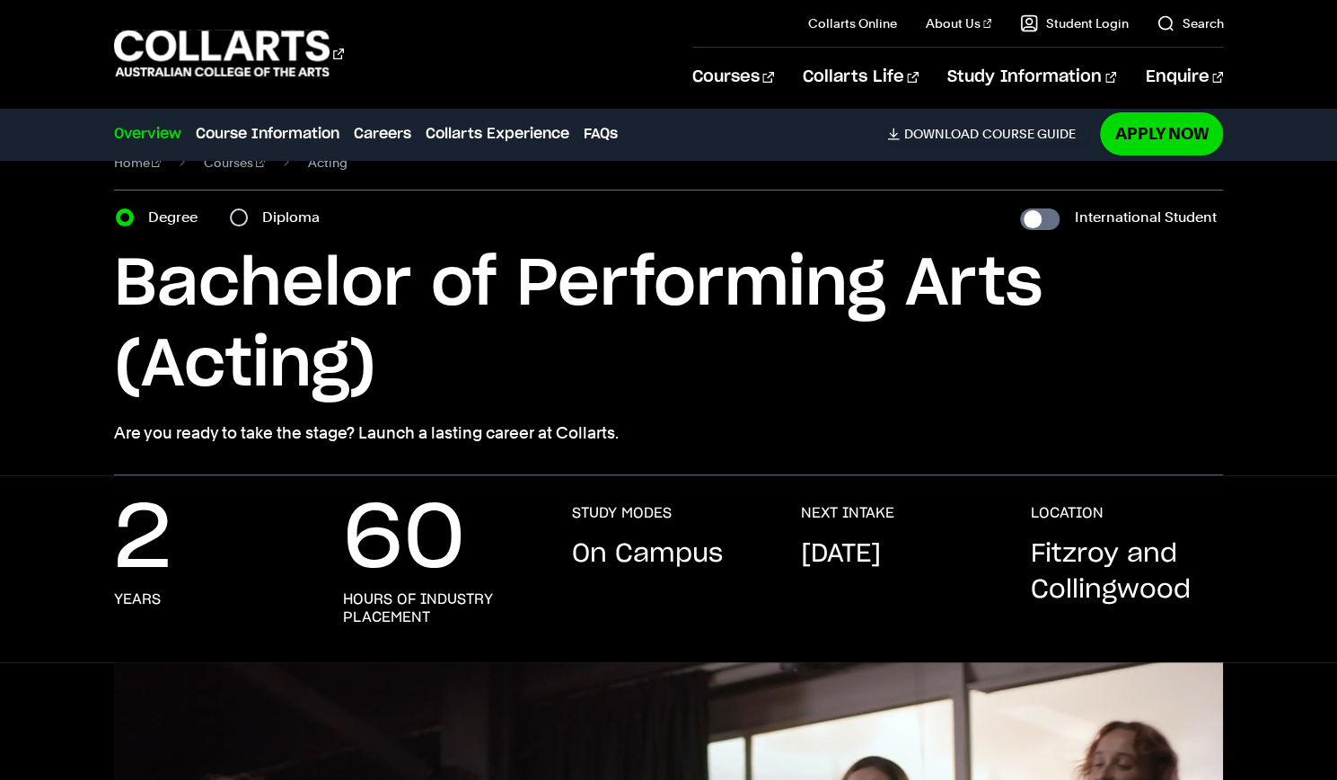
drag, startPoint x: 586, startPoint y: 551, endPoint x: 749, endPoint y: 554, distance: 163.5
click at [749, 554] on div "STUDY MODES On Campus" at bounding box center [668, 565] width 193 height 122
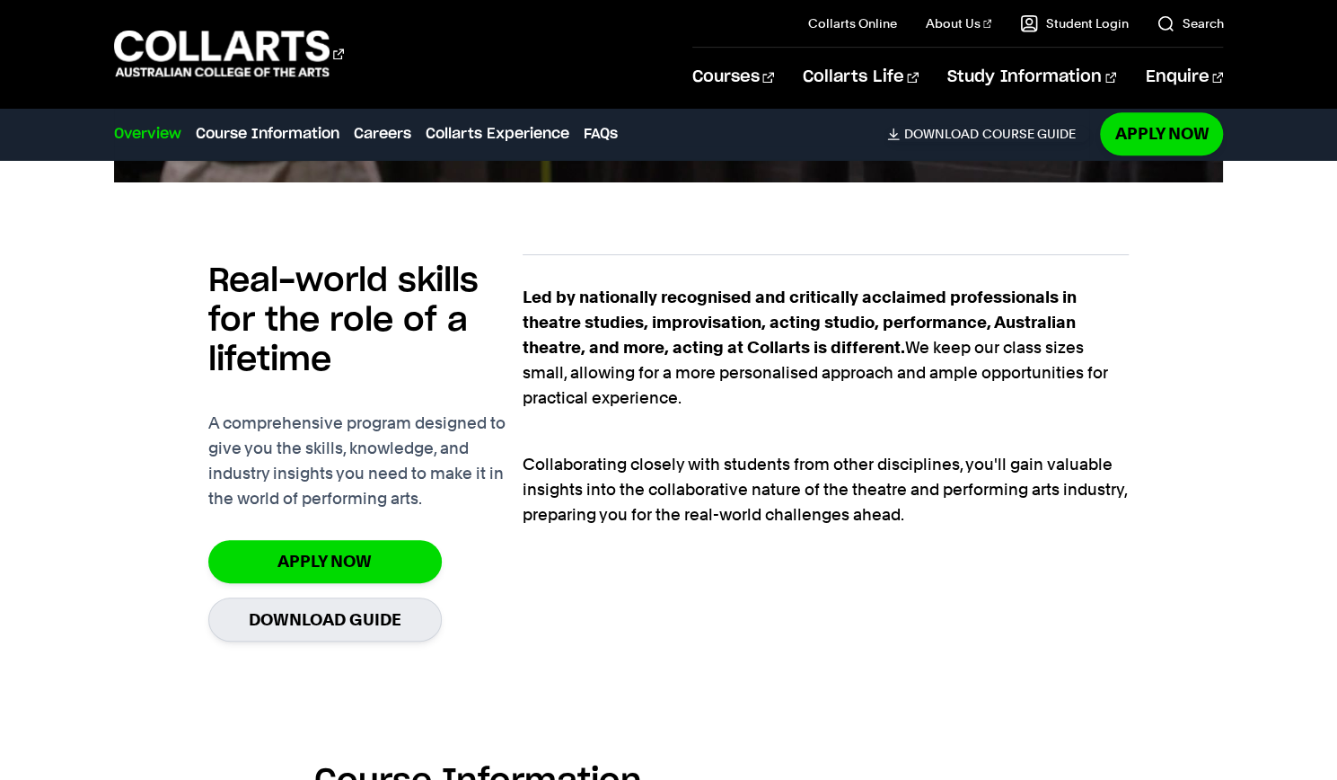
scroll to position [1144, 0]
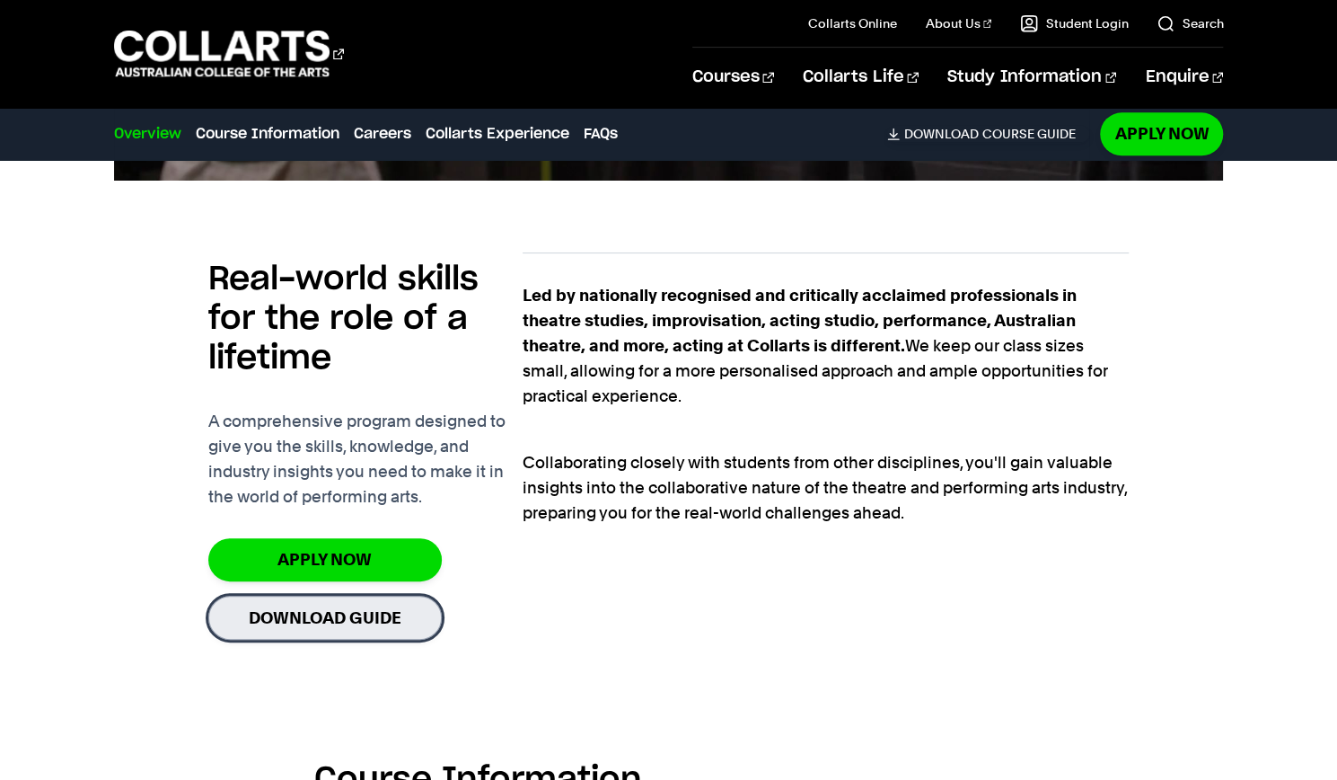
click at [261, 633] on link "Download Guide" at bounding box center [325, 617] width 234 height 44
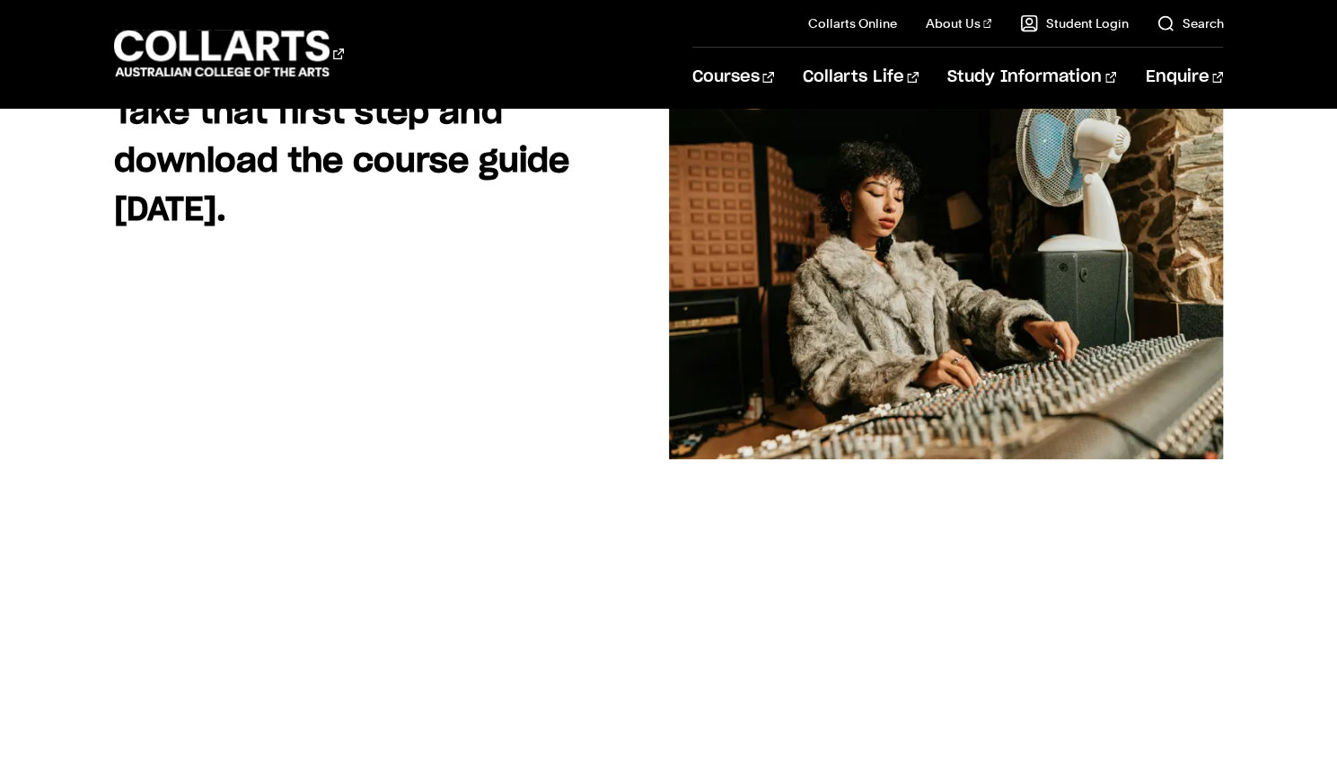
scroll to position [186, 0]
